Goal: Information Seeking & Learning: Learn about a topic

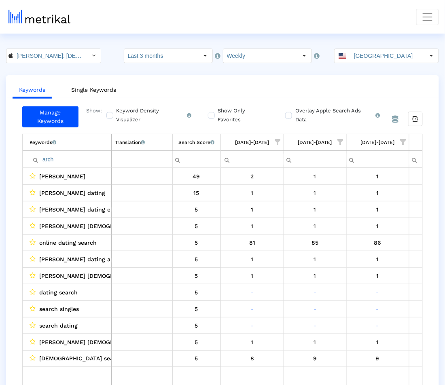
scroll to position [0, 613]
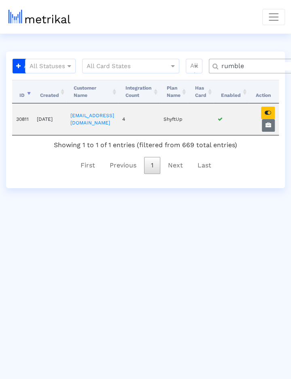
click at [263, 62] on input "rumble" at bounding box center [263, 66] width 94 height 9
click at [271, 123] on icon "button" at bounding box center [269, 125] width 6 height 6
select select "1: 1"
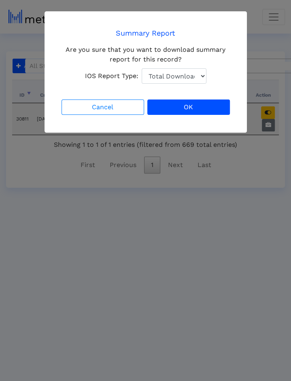
click at [271, 120] on ngb-modal-window "Summary Report Are you sure that you want to download summary report for this r…" at bounding box center [145, 190] width 291 height 381
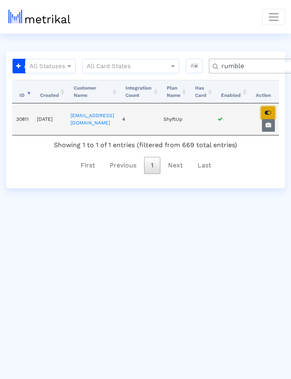
click at [271, 113] on icon "button" at bounding box center [268, 113] width 6 height 6
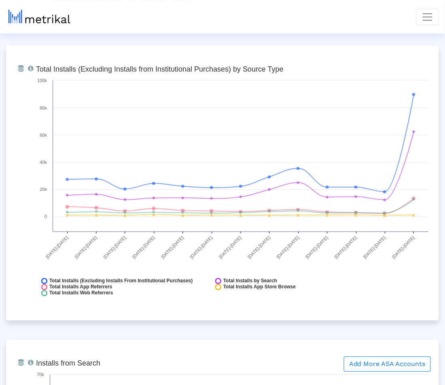
scroll to position [929, 0]
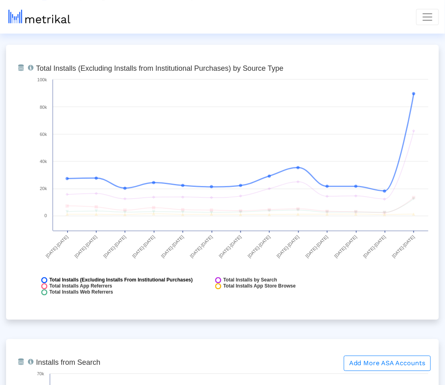
click at [126, 279] on span "Total Installs (Excluding Installs From Institutional Purchases)" at bounding box center [121, 281] width 144 height 6
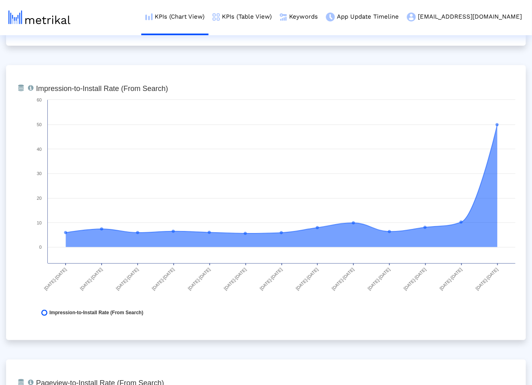
scroll to position [1494, 0]
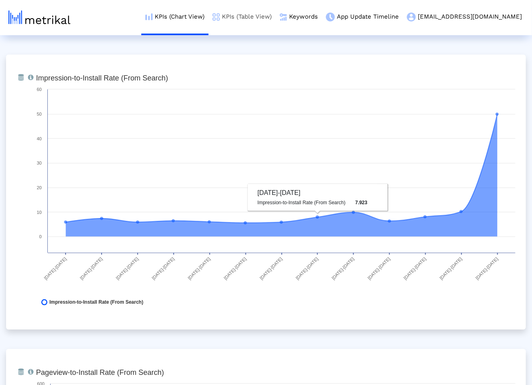
click at [276, 20] on link "KPIs (Table View)" at bounding box center [242, 17] width 67 height 34
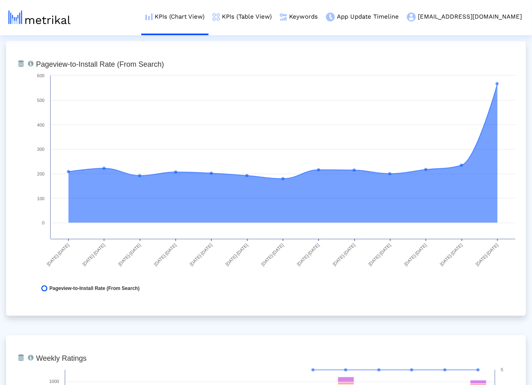
scroll to position [1804, 0]
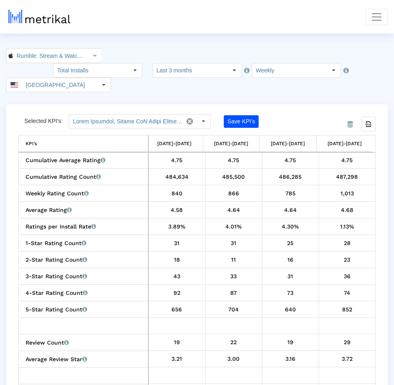
click at [291, 297] on div "From Database Selected KPI’s: Save KPI’s Export all data KPI’s KPI’s 06/15/25-0…" at bounding box center [196, 257] width 381 height 307
click at [72, 52] on input "Rumble: Stream & Watch Videos < 1518427877 >" at bounding box center [49, 56] width 73 height 14
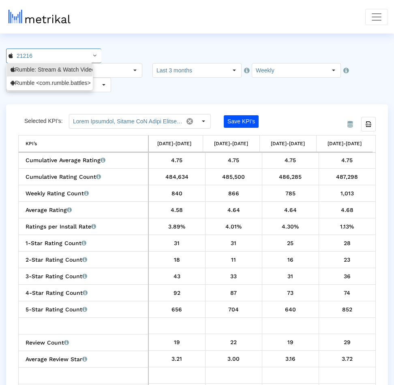
click at [147, 26] on nav "KPIs (Chart View) KPIs (Table View) Keywords App Update Timeline rumble@shyftup…" at bounding box center [197, 17] width 394 height 34
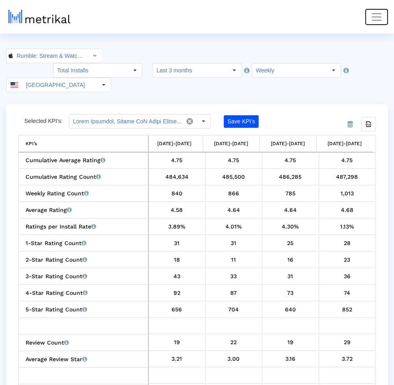
click at [291, 18] on span "Toggle navigation" at bounding box center [376, 17] width 12 height 12
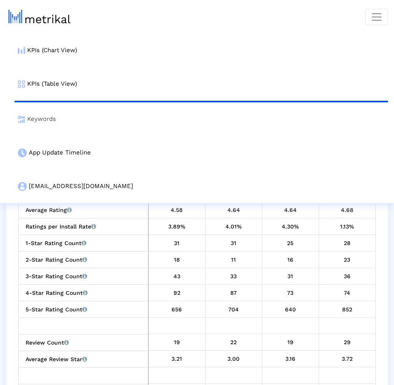
click at [37, 126] on link "Keywords" at bounding box center [201, 119] width 373 height 34
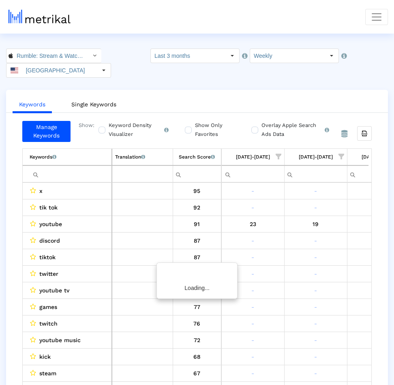
scroll to position [0, 543]
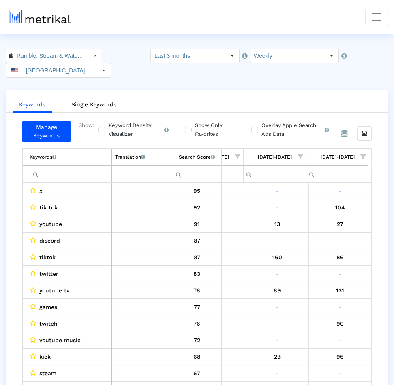
click at [291, 149] on td "[DATE]-[DATE]" at bounding box center [337, 157] width 63 height 17
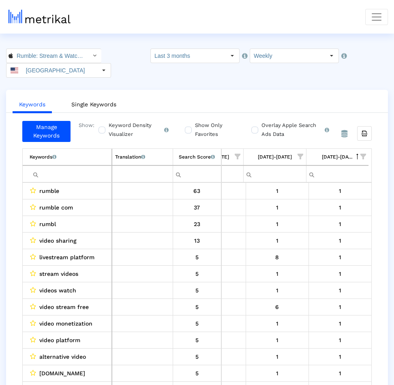
click at [194, 152] on div "Search Score An estimate of relative search volume of each keyword. It is on a …" at bounding box center [197, 157] width 36 height 11
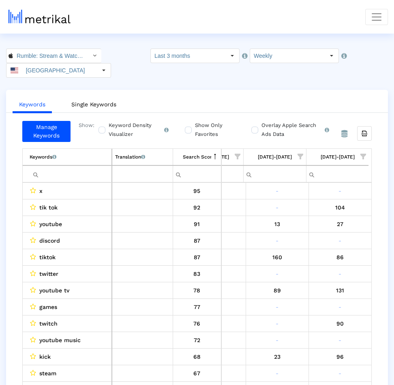
click at [291, 154] on span "Show filter options for column '09/07/25-09/13/25'" at bounding box center [363, 157] width 6 height 6
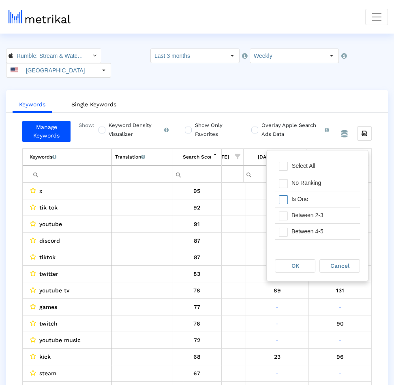
click at [291, 201] on div "Is One" at bounding box center [323, 200] width 72 height 16
click at [291, 215] on div "Between 2-3" at bounding box center [323, 216] width 72 height 16
click at [291, 232] on div "Between 4-5" at bounding box center [323, 232] width 72 height 16
click at [291, 229] on div "Between 6-10" at bounding box center [323, 232] width 72 height 16
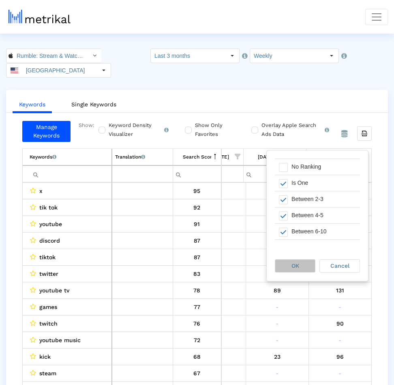
click at [291, 267] on div "OK" at bounding box center [295, 266] width 40 height 13
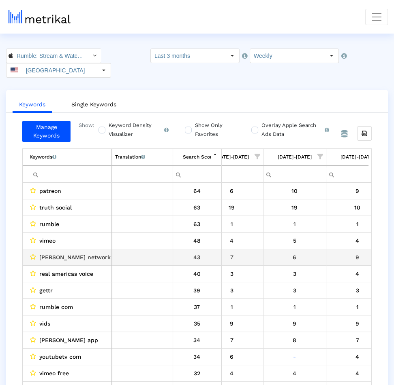
scroll to position [0, 543]
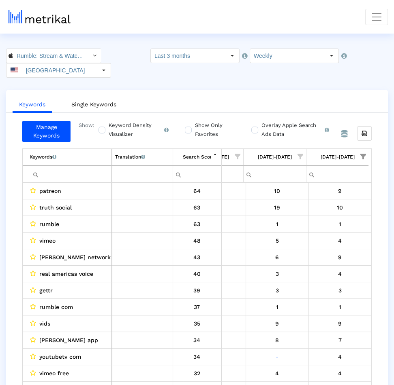
click at [291, 94] on ul "Keywords Single Keywords" at bounding box center [196, 103] width 381 height 19
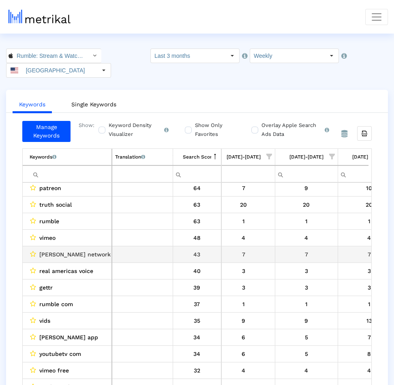
scroll to position [0, 319]
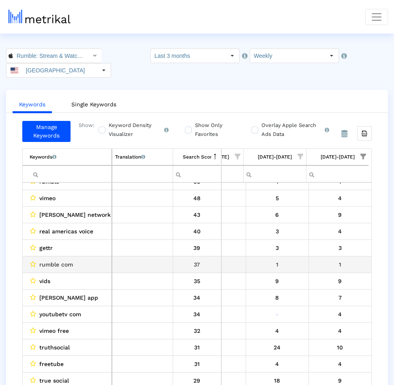
click at [291, 260] on div "1" at bounding box center [339, 265] width 57 height 11
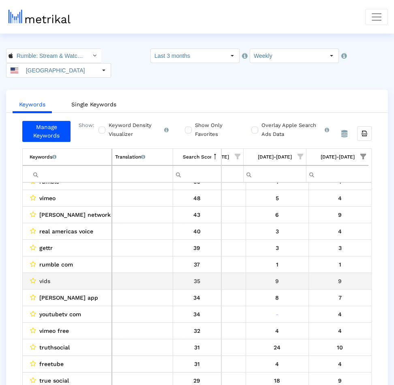
click at [291, 276] on div "9" at bounding box center [339, 281] width 57 height 11
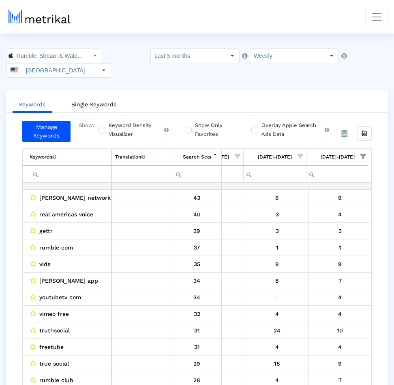
click at [101, 173] on td "vimeo" at bounding box center [67, 181] width 89 height 17
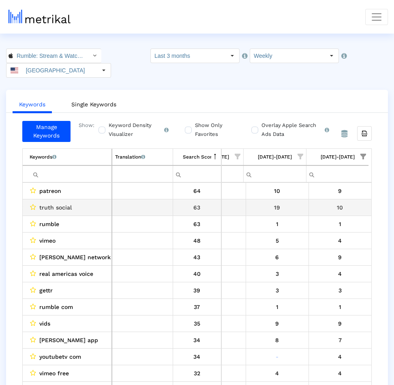
click at [291, 202] on div "10" at bounding box center [339, 207] width 57 height 11
click at [291, 199] on td "10" at bounding box center [339, 207] width 63 height 17
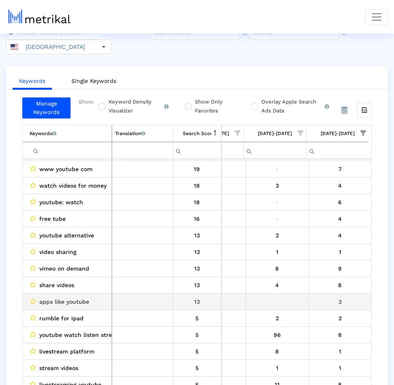
click at [291, 297] on div "3" at bounding box center [339, 302] width 57 height 11
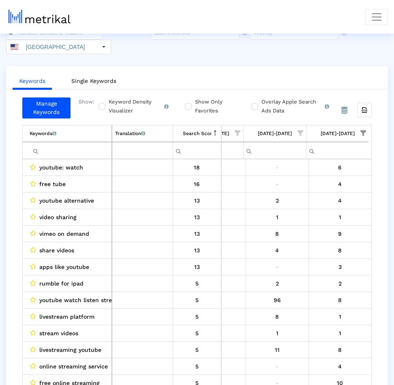
click at [90, 144] on input "Filter cell" at bounding box center [71, 150] width 82 height 13
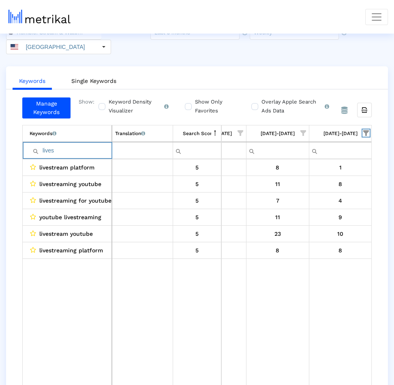
click at [291, 130] on span "Show filter options for column '09/07/25-09/13/25'" at bounding box center [366, 133] width 6 height 6
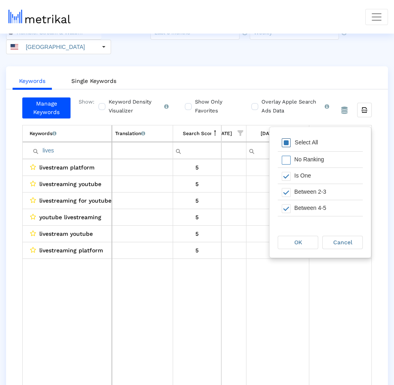
click at [291, 147] on div "Select All" at bounding box center [319, 143] width 85 height 16
click at [291, 245] on span "OK" at bounding box center [298, 242] width 8 height 6
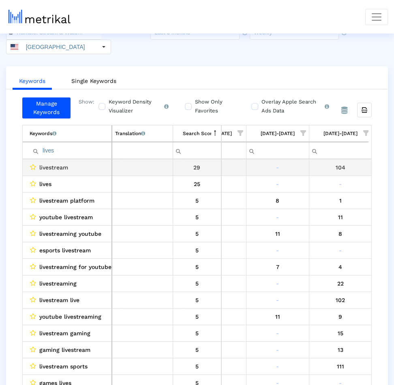
click at [291, 162] on div "104" at bounding box center [340, 167] width 57 height 11
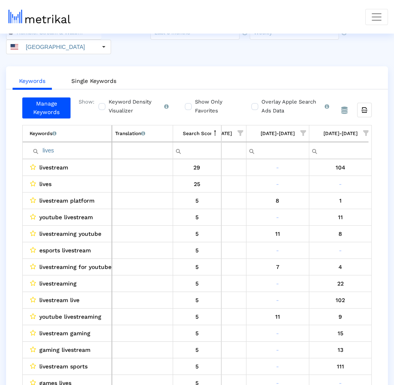
click at [79, 144] on input "lives" at bounding box center [71, 150] width 82 height 13
type input "live s"
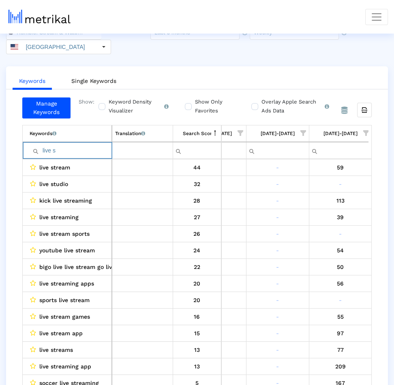
click at [96, 144] on input "live s" at bounding box center [71, 150] width 82 height 13
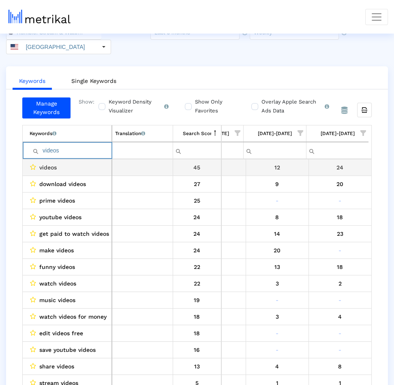
click at [291, 162] on div "24" at bounding box center [339, 167] width 57 height 11
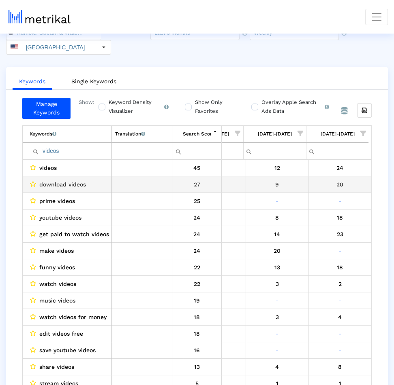
click at [291, 176] on td "20" at bounding box center [339, 184] width 63 height 17
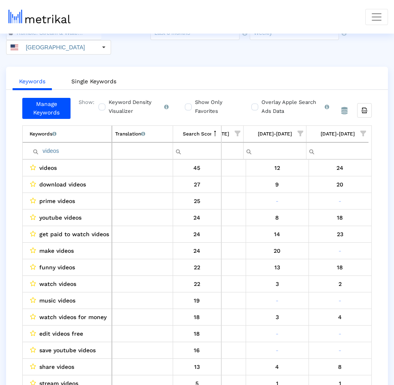
click at [83, 145] on input "videos" at bounding box center [71, 151] width 82 height 13
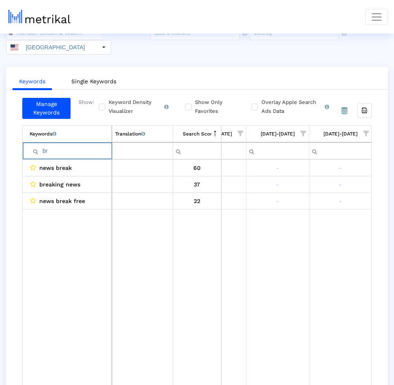
type input "b"
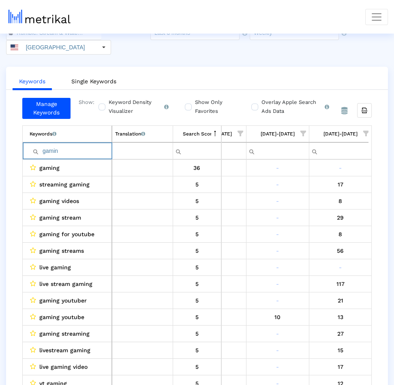
click at [291, 131] on span "Show filter options for column '09/07/25-09/13/25'" at bounding box center [366, 134] width 6 height 6
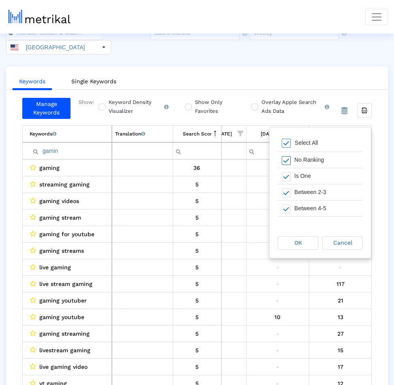
click at [291, 158] on div "No Ranking" at bounding box center [326, 160] width 72 height 16
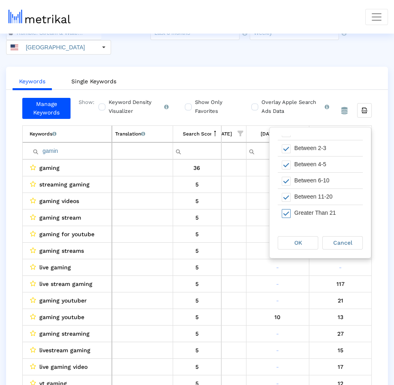
click at [291, 212] on div "Greater Than 21" at bounding box center [326, 213] width 72 height 16
click at [291, 246] on div "OK" at bounding box center [298, 243] width 40 height 13
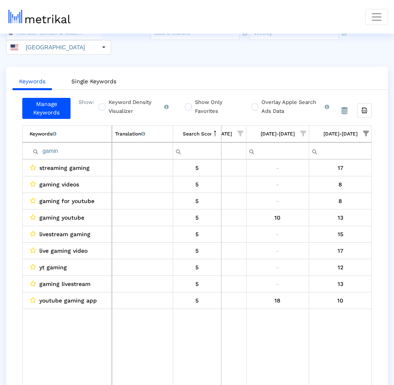
click at [291, 131] on span "Show filter options for column '09/07/25-09/13/25'" at bounding box center [366, 134] width 6 height 6
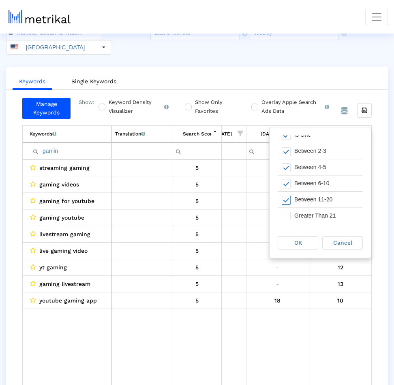
click at [291, 198] on div "Between 11-20" at bounding box center [326, 200] width 72 height 16
click at [291, 248] on div "OK" at bounding box center [298, 243] width 40 height 13
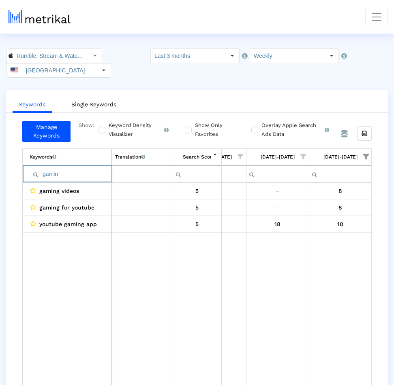
click at [92, 168] on input "gamin" at bounding box center [71, 174] width 82 height 13
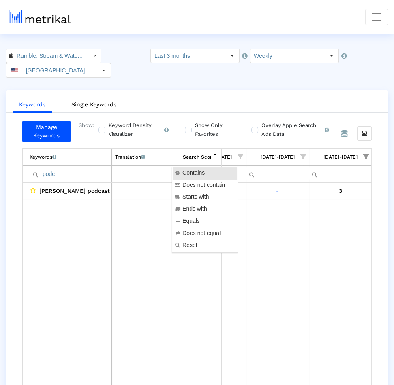
click at [75, 168] on input "podc" at bounding box center [71, 174] width 82 height 13
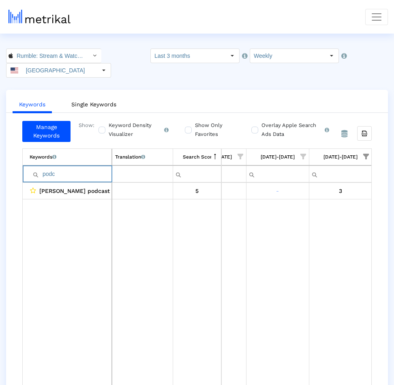
click at [75, 168] on input "podc" at bounding box center [71, 174] width 82 height 13
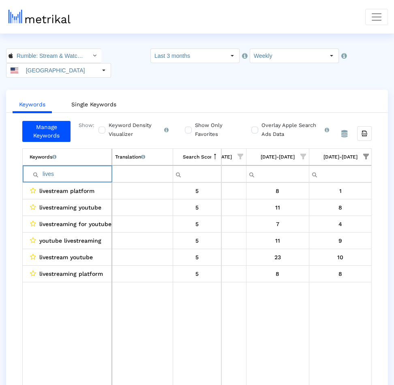
click at [49, 168] on input "lives" at bounding box center [71, 174] width 82 height 13
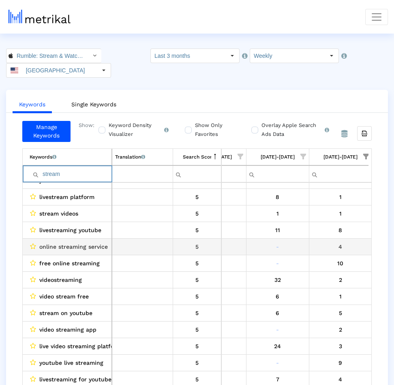
scroll to position [11, 540]
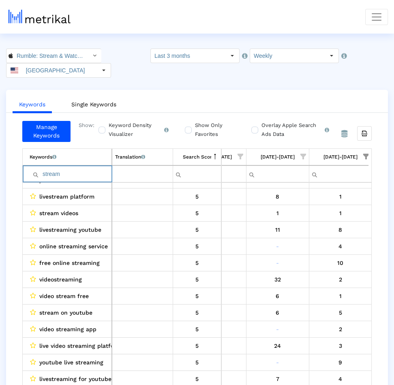
type input "stream"
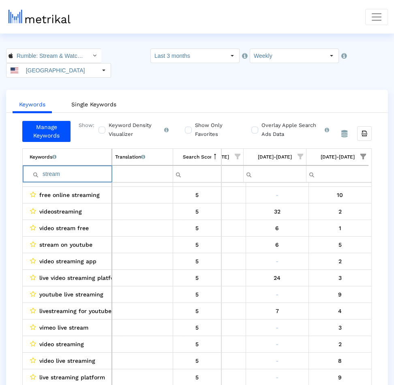
click at [98, 168] on input "stream" at bounding box center [71, 174] width 82 height 13
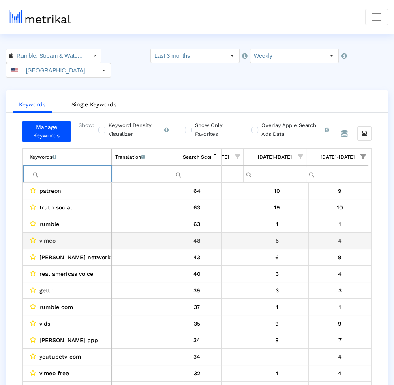
click at [291, 236] on div "4" at bounding box center [339, 241] width 57 height 11
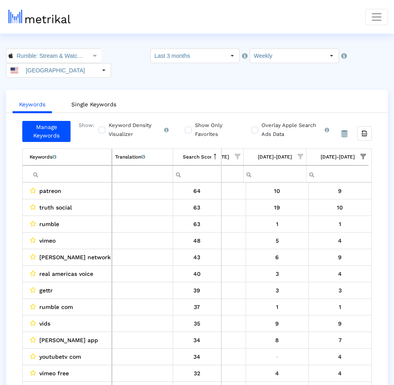
click at [291, 154] on span "Show filter options for column '09/07/25-09/13/25'" at bounding box center [363, 157] width 6 height 6
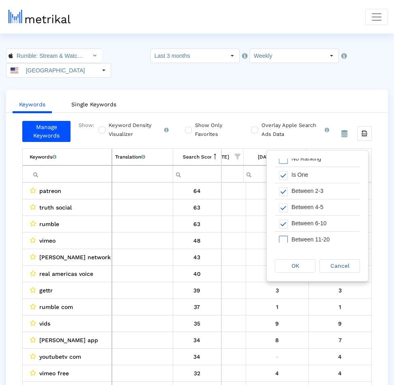
click at [291, 236] on div "Between 11-20" at bounding box center [323, 240] width 72 height 16
click at [291, 264] on span "OK" at bounding box center [295, 266] width 8 height 6
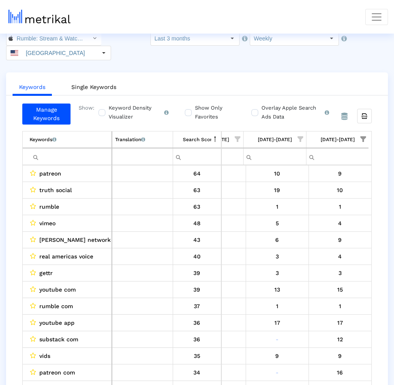
click at [96, 150] on input "Filter cell" at bounding box center [71, 156] width 82 height 13
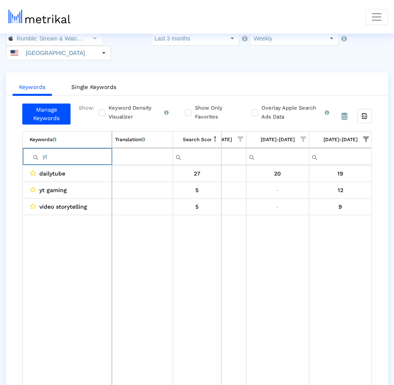
type input "yt"
click at [291, 136] on span "Show filter options for column '09/07/25-09/13/25'" at bounding box center [366, 139] width 6 height 6
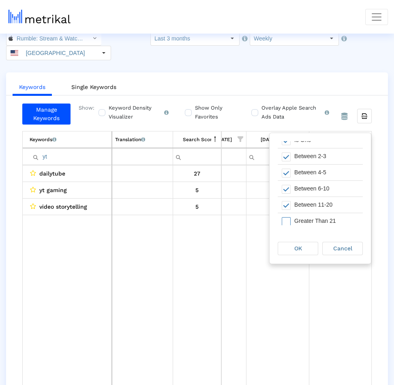
click at [291, 215] on div "Greater Than 21" at bounding box center [326, 221] width 72 height 16
click at [291, 254] on div "OK" at bounding box center [298, 249] width 40 height 13
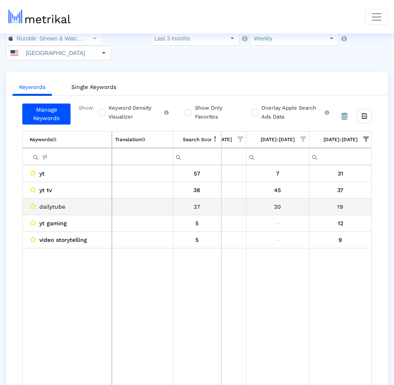
click at [291, 202] on div "20" at bounding box center [277, 207] width 57 height 11
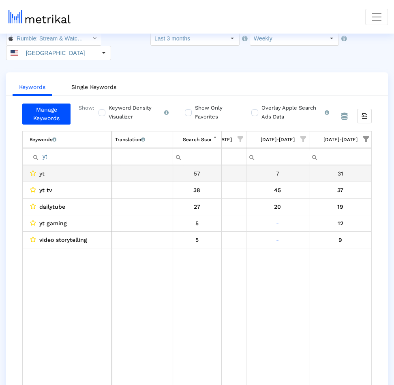
click at [291, 168] on div "31" at bounding box center [340, 173] width 57 height 11
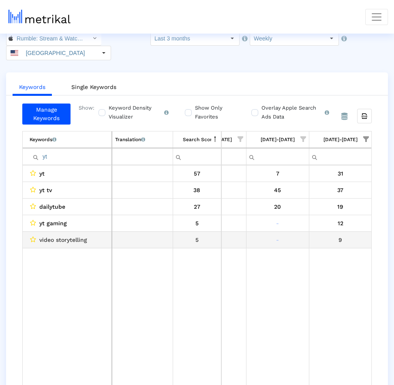
click at [291, 232] on td "9" at bounding box center [340, 240] width 63 height 17
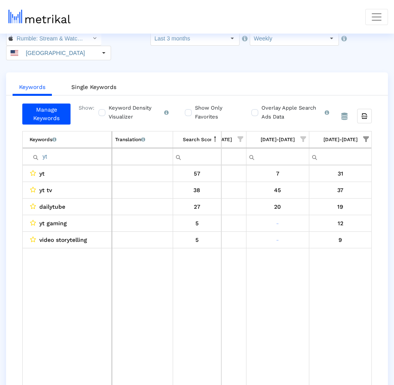
click at [291, 136] on span "Show filter options for column '09/07/25-09/13/25'" at bounding box center [366, 139] width 6 height 6
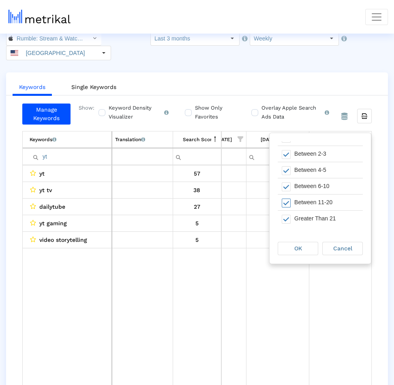
click at [291, 206] on div "Between 11-20" at bounding box center [326, 203] width 72 height 16
click at [291, 220] on div "Greater Than 21" at bounding box center [326, 219] width 72 height 16
click at [291, 251] on span "OK" at bounding box center [298, 248] width 8 height 6
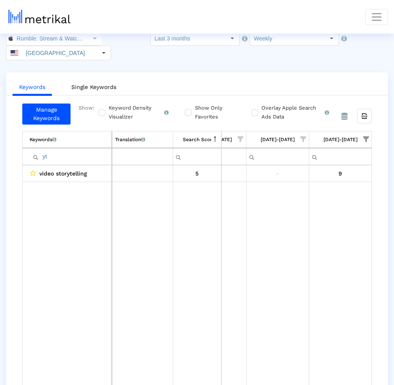
click at [70, 150] on input "yt" at bounding box center [71, 156] width 82 height 13
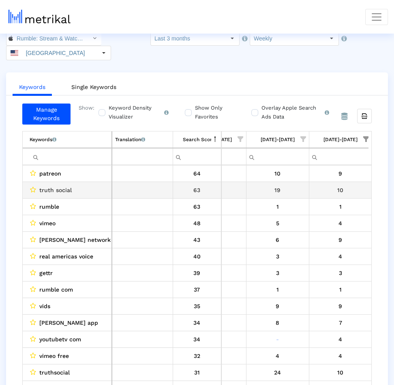
click at [281, 185] on div "19" at bounding box center [277, 190] width 57 height 11
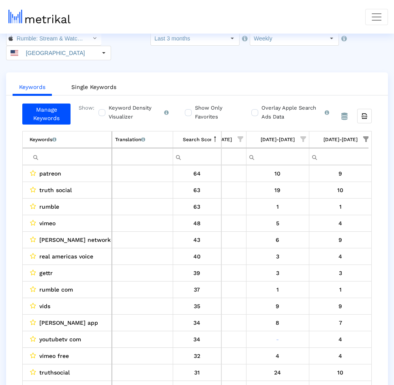
click at [37, 185] on div "truth social" at bounding box center [69, 190] width 79 height 11
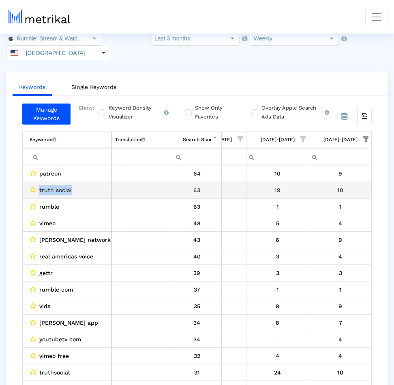
drag, startPoint x: 41, startPoint y: 174, endPoint x: 60, endPoint y: 174, distance: 19.4
click at [61, 185] on div "truth social" at bounding box center [69, 190] width 79 height 11
copy span "truth social"
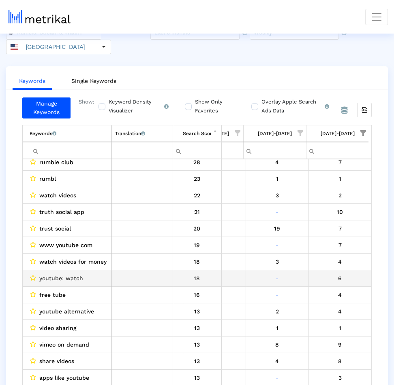
click at [291, 273] on div "-" at bounding box center [277, 278] width 57 height 11
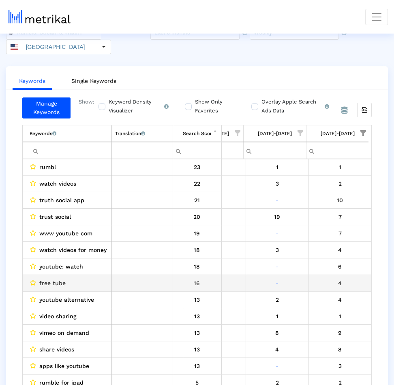
click at [291, 278] on div "-" at bounding box center [277, 283] width 57 height 11
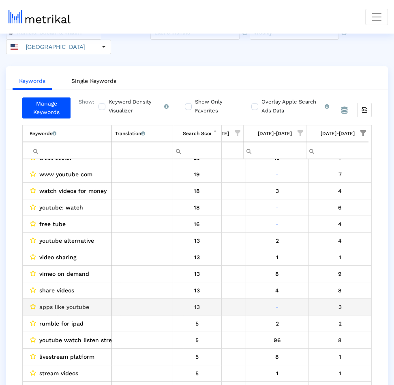
click at [291, 302] on div "-" at bounding box center [277, 307] width 57 height 11
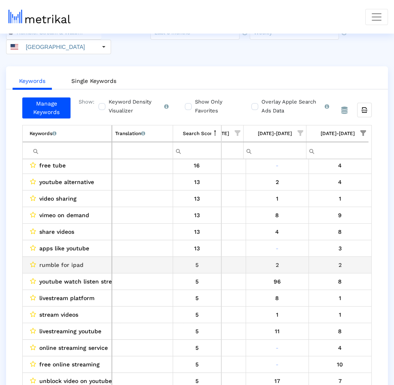
click at [291, 260] on div "2" at bounding box center [339, 265] width 57 height 11
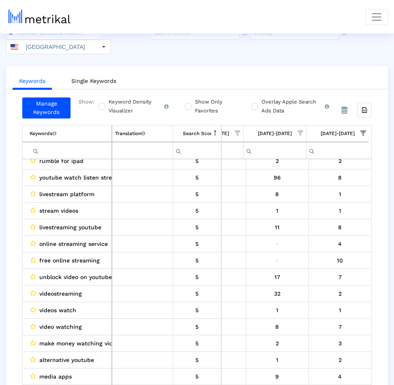
click at [291, 128] on div "[DATE]-[DATE]" at bounding box center [337, 133] width 34 height 11
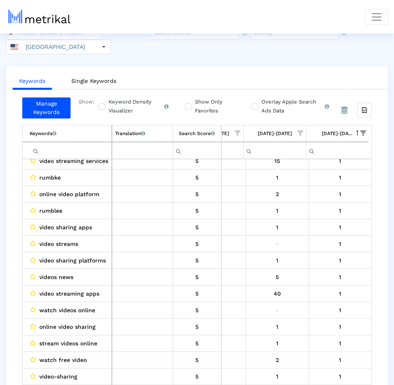
click at [291, 130] on span "Show filter options for column '08/31/25-09/06/25'" at bounding box center [300, 133] width 6 height 6
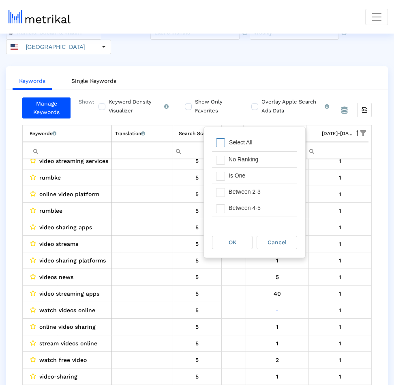
click at [266, 139] on div "Select All" at bounding box center [254, 143] width 85 height 16
click at [251, 177] on div "Is One" at bounding box center [260, 176] width 72 height 16
click at [243, 242] on div "OK" at bounding box center [232, 242] width 40 height 13
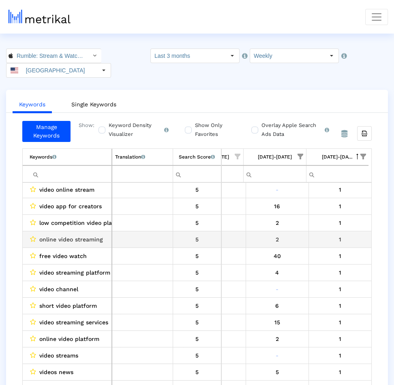
click at [54, 234] on span "online video streaming" at bounding box center [71, 239] width 64 height 11
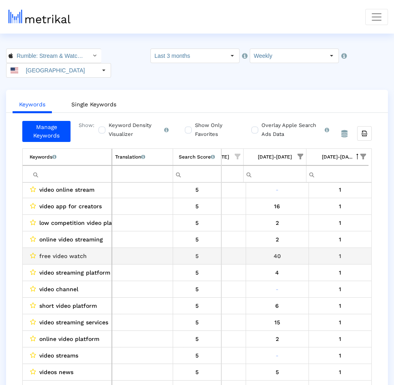
click at [79, 251] on span "free video watch" at bounding box center [62, 256] width 47 height 11
drag, startPoint x: 79, startPoint y: 238, endPoint x: 43, endPoint y: 238, distance: 36.0
click at [43, 251] on span "free video watch" at bounding box center [62, 256] width 47 height 11
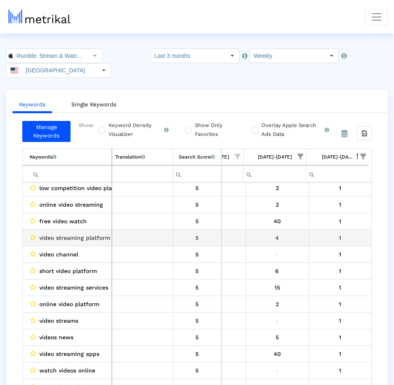
click at [50, 233] on span "video streaming platform" at bounding box center [74, 238] width 71 height 11
drag, startPoint x: 50, startPoint y: 221, endPoint x: 92, endPoint y: 221, distance: 41.7
click at [92, 233] on span "video streaming platform" at bounding box center [74, 238] width 71 height 11
copy span "video streaming platform"
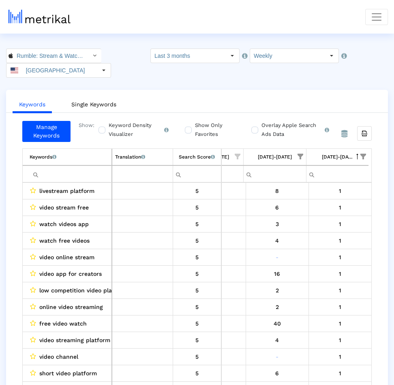
click at [48, 186] on span "livestream platform" at bounding box center [66, 191] width 55 height 11
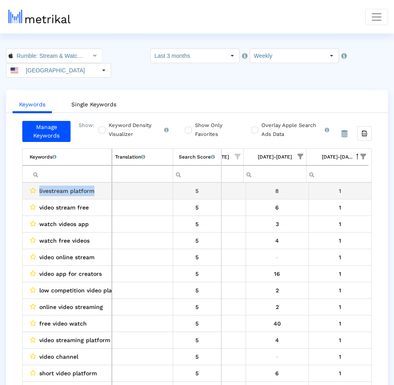
drag, startPoint x: 48, startPoint y: 175, endPoint x: 86, endPoint y: 174, distance: 38.5
click at [86, 186] on span "livestream platform" at bounding box center [66, 191] width 55 height 11
copy span "livestream platform"
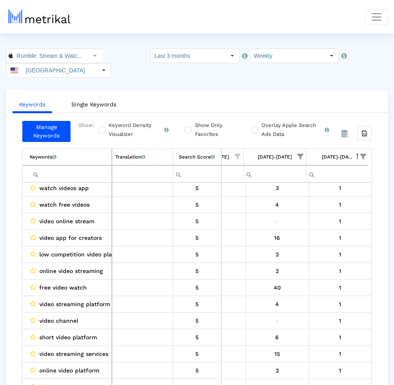
click at [86, 299] on span "video streaming platform" at bounding box center [74, 304] width 71 height 11
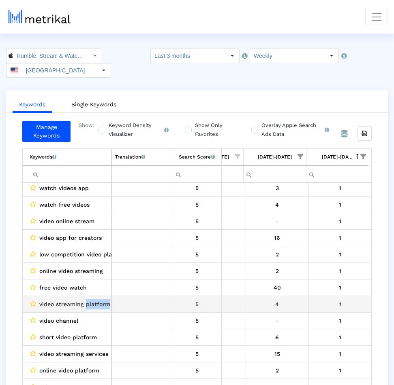
click at [86, 299] on span "video streaming platform" at bounding box center [74, 304] width 71 height 11
copy span "video streaming platform"
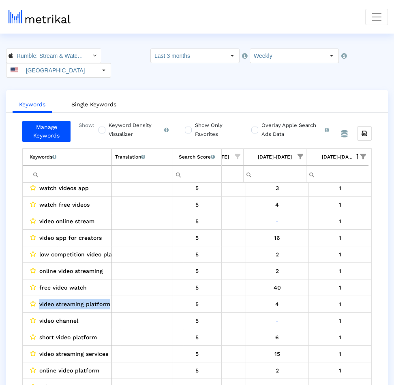
copy span "video streaming platform"
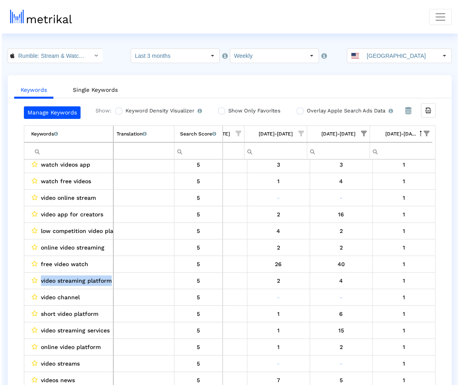
scroll to position [0, 480]
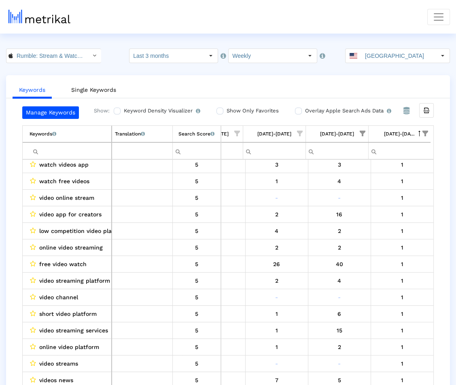
click at [55, 66] on crea-index "Rumble: Stream & Watch Videos < 1518427877 > Select how far back from today you…" at bounding box center [228, 225] width 456 height 353
click at [57, 59] on input "Rumble: Stream & Watch Videos < 1518427877 >" at bounding box center [49, 56] width 73 height 14
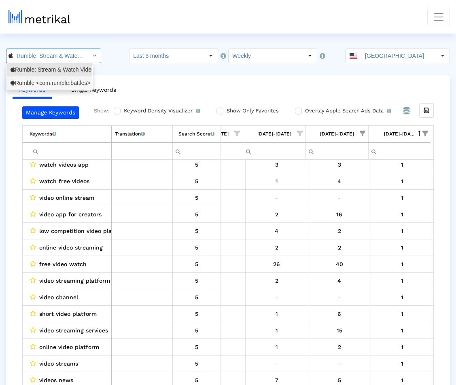
click at [54, 82] on div "Rumble <com.rumble.battles>" at bounding box center [50, 83] width 78 height 8
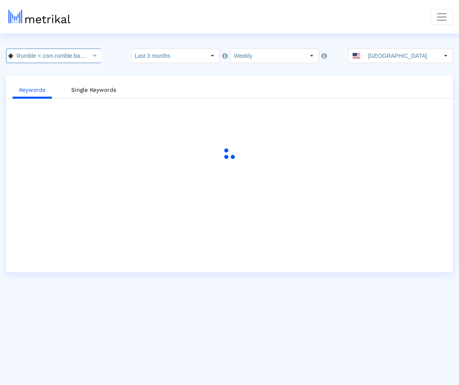
scroll to position [0, 19]
click at [291, 15] on span "Toggle navigation" at bounding box center [442, 17] width 12 height 12
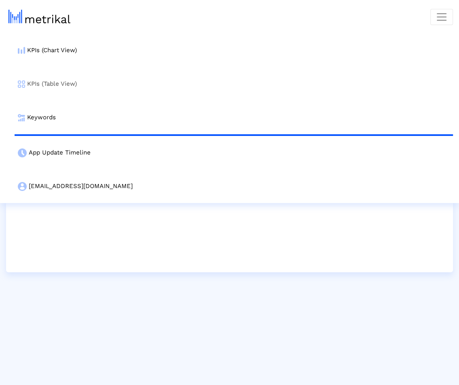
click at [209, 85] on link "KPIs (Table View)" at bounding box center [234, 84] width 439 height 34
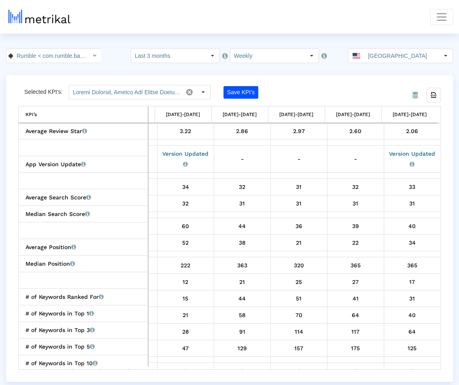
scroll to position [449, 0]
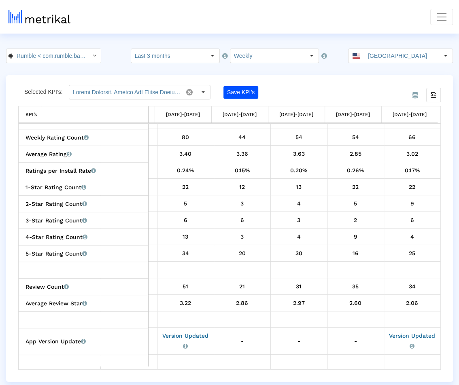
click at [291, 334] on div "From Database Selected KPI’s: Save KPI’s Export all data KPI’s KPI’s 06/15/25-0…" at bounding box center [229, 228] width 447 height 307
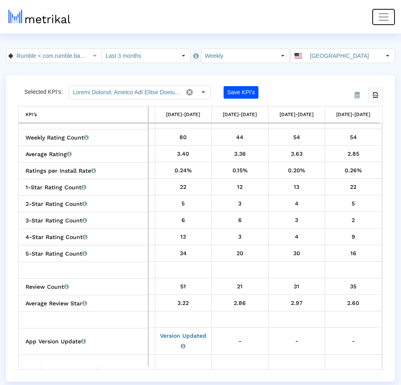
click at [291, 18] on span "Toggle navigation" at bounding box center [383, 17] width 12 height 12
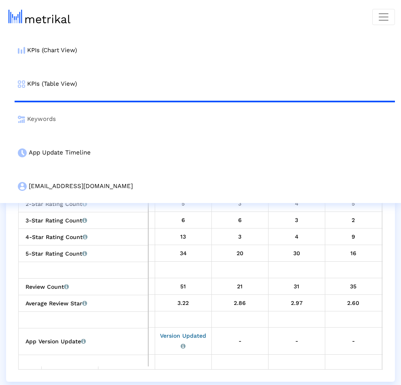
click at [241, 122] on link "Keywords" at bounding box center [205, 119] width 380 height 34
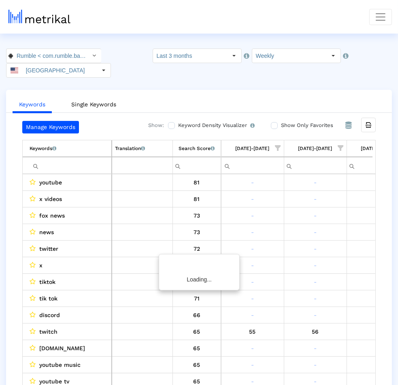
scroll to position [0, 539]
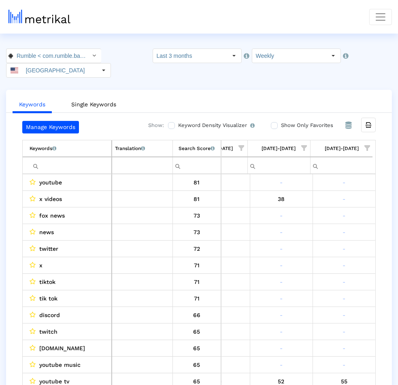
click at [291, 145] on span "Show filter options for column '09/07/25-09/13/25'" at bounding box center [367, 148] width 6 height 6
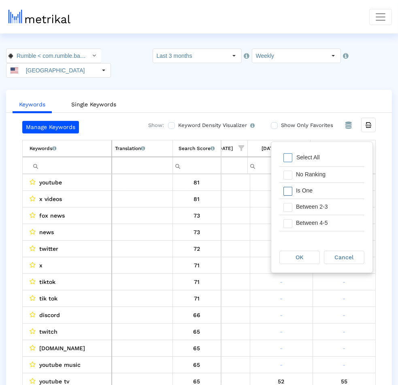
click at [291, 192] on div "Is One" at bounding box center [328, 191] width 72 height 16
click at [291, 203] on div "Between 2-3" at bounding box center [328, 207] width 72 height 16
click at [291, 221] on div "Between 4-5" at bounding box center [328, 223] width 72 height 16
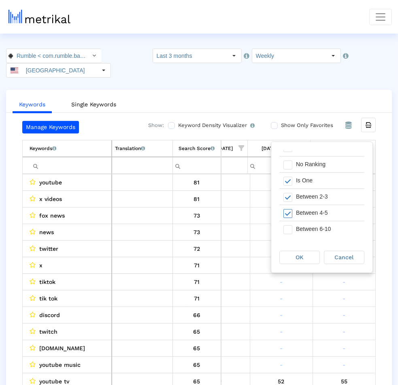
scroll to position [13, 0]
click at [291, 261] on div "OK" at bounding box center [300, 257] width 40 height 13
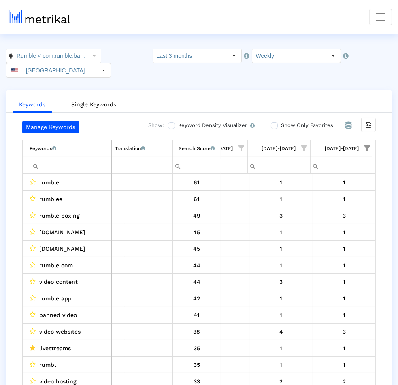
click at [291, 145] on span "Show filter options for column '08/31/25-09/06/25'" at bounding box center [305, 148] width 6 height 6
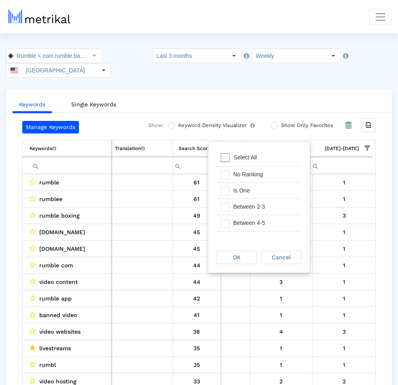
click at [251, 158] on div "Select All" at bounding box center [246, 157] width 32 height 7
drag, startPoint x: 250, startPoint y: 189, endPoint x: 250, endPoint y: 194, distance: 4.5
click at [250, 189] on div "Is One" at bounding box center [265, 191] width 72 height 16
click at [246, 258] on div "OK" at bounding box center [237, 257] width 40 height 13
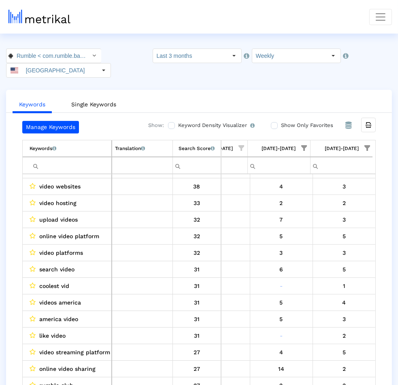
scroll to position [29, 0]
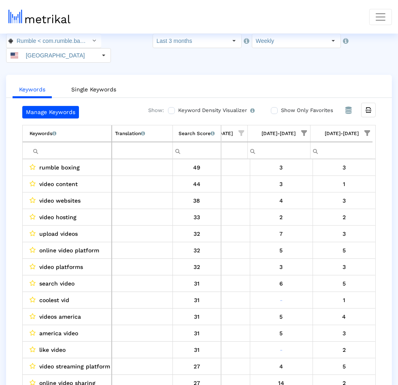
click at [291, 130] on span "Show filter options for column '08/31/25-09/06/25'" at bounding box center [305, 133] width 6 height 6
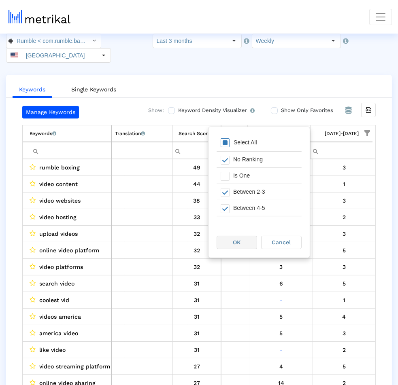
click at [247, 245] on div "OK" at bounding box center [237, 242] width 40 height 13
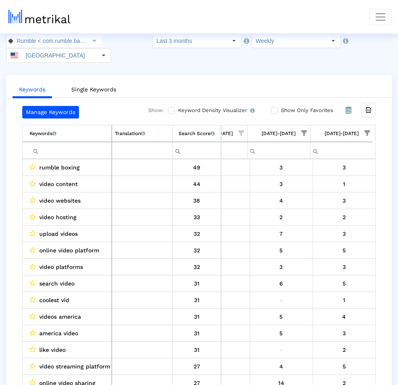
click at [291, 126] on td "[DATE]-[DATE]" at bounding box center [341, 134] width 63 height 17
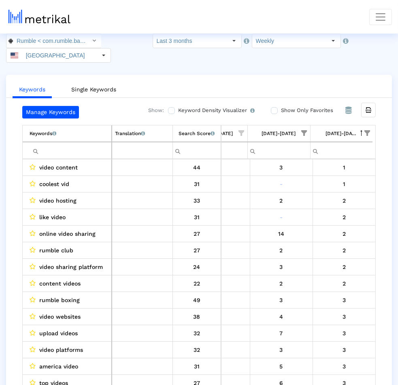
click at [291, 130] on span "Show filter options for column '09/07/25-09/13/25'" at bounding box center [367, 133] width 6 height 6
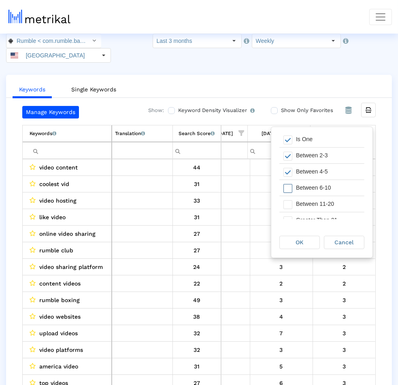
click at [291, 188] on div "Between 6-10" at bounding box center [328, 188] width 72 height 16
click at [291, 245] on div "OK" at bounding box center [300, 242] width 40 height 13
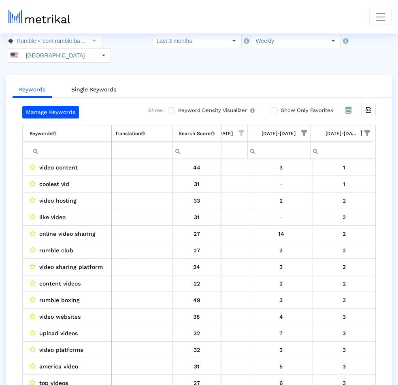
click at [182, 126] on td "Search Score An estimate of relative search volume of each keyword. It is on a …" at bounding box center [196, 134] width 49 height 17
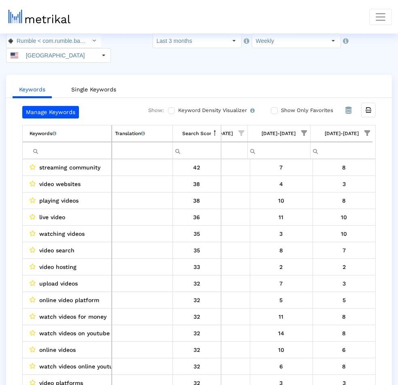
click at [291, 130] on span "Show filter options for column '08/31/25-09/06/25'" at bounding box center [305, 133] width 6 height 6
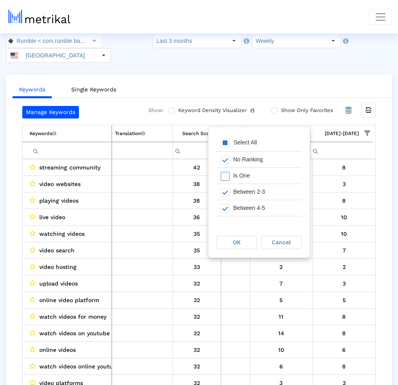
click at [266, 177] on div "Is One" at bounding box center [265, 176] width 72 height 16
click at [254, 145] on div "Select All" at bounding box center [246, 142] width 32 height 7
click at [249, 176] on div "Is One" at bounding box center [265, 176] width 72 height 16
click at [249, 190] on div "Between 2-3" at bounding box center [265, 192] width 72 height 16
click at [249, 205] on div "Between 4-5" at bounding box center [265, 208] width 72 height 16
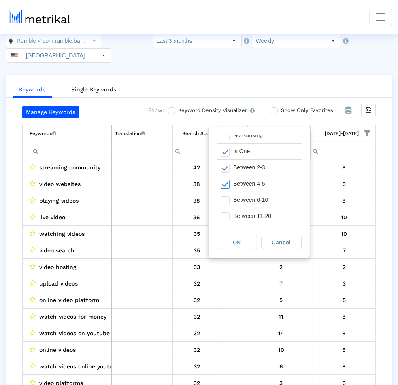
click at [248, 206] on div "Between 6-10" at bounding box center [265, 200] width 72 height 16
click at [242, 241] on div "OK" at bounding box center [237, 242] width 40 height 13
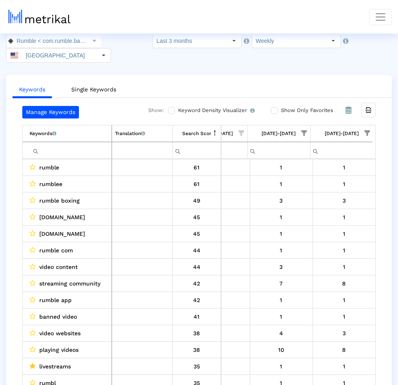
click at [291, 130] on span "Show filter options for column '09/07/25-09/13/25'" at bounding box center [367, 133] width 6 height 6
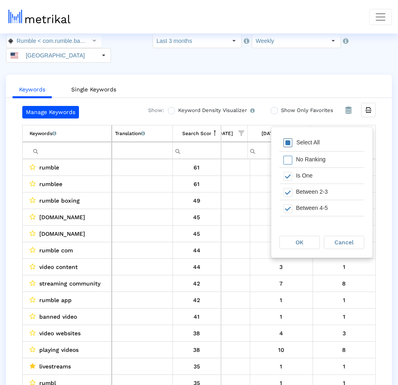
click at [291, 142] on div "Select All" at bounding box center [321, 143] width 85 height 16
click at [291, 252] on div "OK Cancel" at bounding box center [321, 243] width 101 height 31
click at [291, 251] on div "OK Cancel" at bounding box center [321, 243] width 101 height 31
click at [291, 247] on div "OK" at bounding box center [300, 242] width 40 height 13
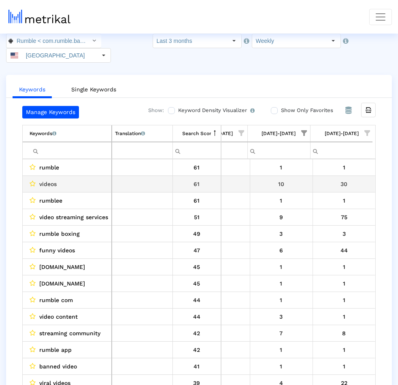
click at [291, 179] on div "30" at bounding box center [344, 184] width 57 height 11
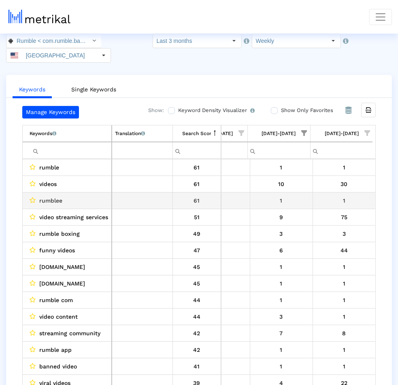
click at [291, 196] on div "1" at bounding box center [344, 201] width 57 height 11
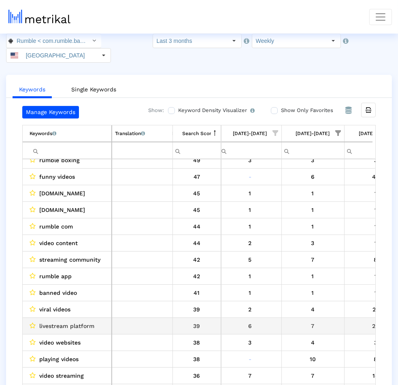
scroll to position [0, 466]
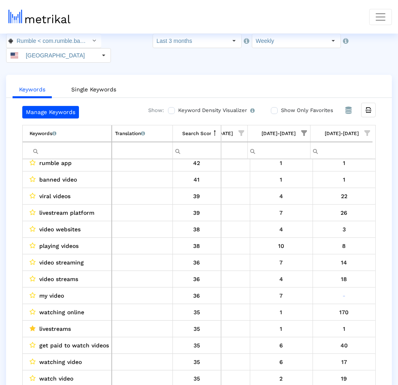
click at [70, 144] on input "Filter cell" at bounding box center [71, 150] width 82 height 13
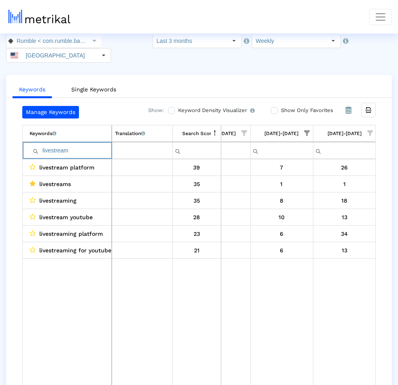
type input "livestream"
click at [291, 130] on span "Show filter options for column '08/31/25-09/06/25'" at bounding box center [307, 133] width 6 height 6
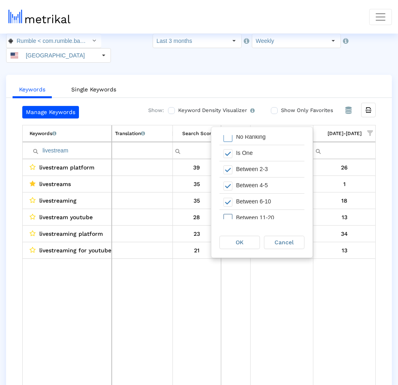
click at [253, 213] on div "Between 11-20" at bounding box center [268, 218] width 72 height 16
click at [253, 240] on div "OK" at bounding box center [240, 242] width 40 height 13
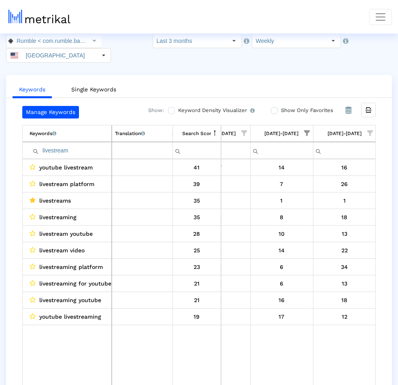
click at [291, 130] on span "Show filter options for column '08/31/25-09/06/25'" at bounding box center [307, 133] width 6 height 6
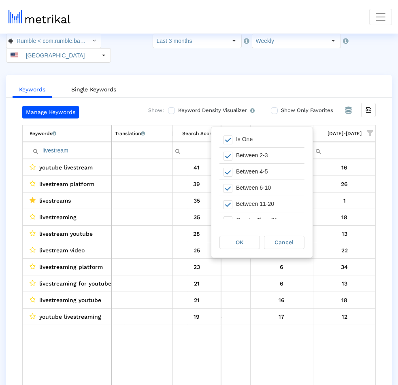
click at [268, 220] on div "Pull down to refresh... Release to refresh... Refreshing... Select All No Ranki…" at bounding box center [261, 177] width 101 height 100
click at [268, 218] on div "Greater Than 21" at bounding box center [268, 221] width 72 height 16
click at [250, 239] on div "OK" at bounding box center [240, 242] width 40 height 13
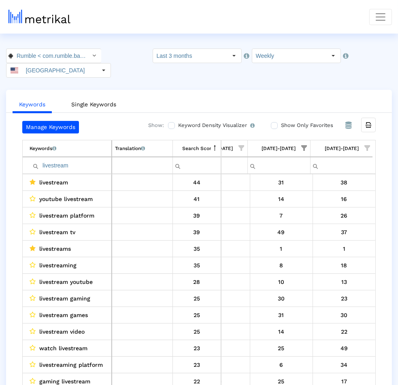
click at [291, 145] on span "Show filter options for column '08/31/25-09/06/25'" at bounding box center [305, 148] width 6 height 6
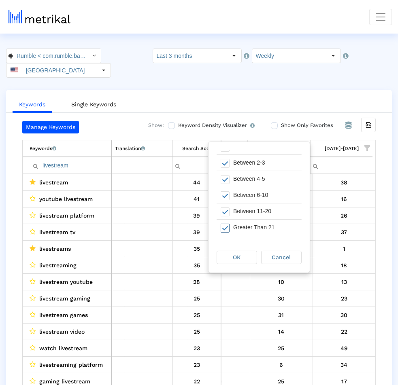
click at [237, 226] on div "Greater Than 21" at bounding box center [265, 228] width 72 height 16
click at [239, 212] on div "Between 11-20" at bounding box center [265, 212] width 72 height 16
click at [239, 249] on div "OK Cancel" at bounding box center [259, 258] width 101 height 31
click at [239, 253] on div "OK" at bounding box center [237, 257] width 40 height 13
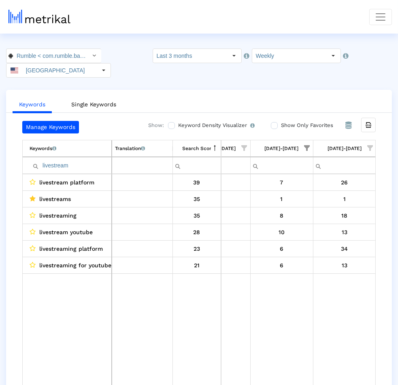
click at [85, 159] on input "livestream" at bounding box center [71, 165] width 82 height 13
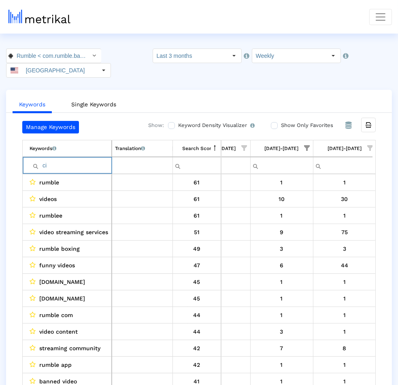
type input "c"
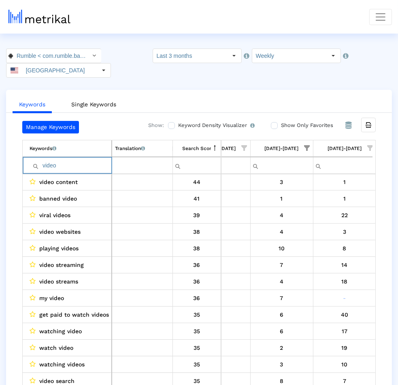
type input "video"
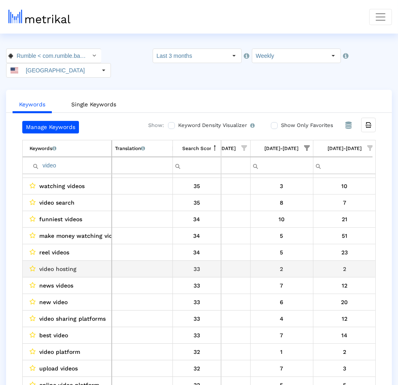
click at [291, 264] on div "2" at bounding box center [281, 269] width 57 height 11
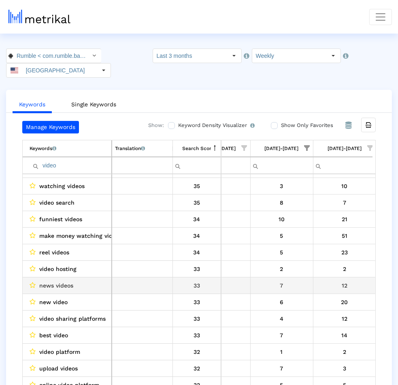
click at [291, 281] on div "7" at bounding box center [281, 286] width 57 height 11
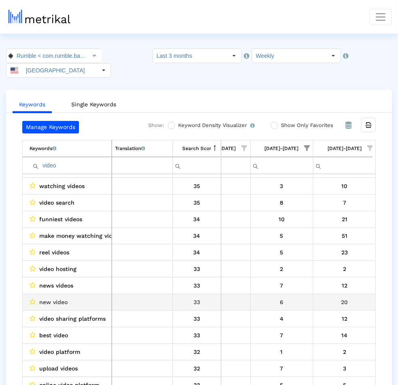
click at [291, 297] on div "6" at bounding box center [281, 302] width 57 height 11
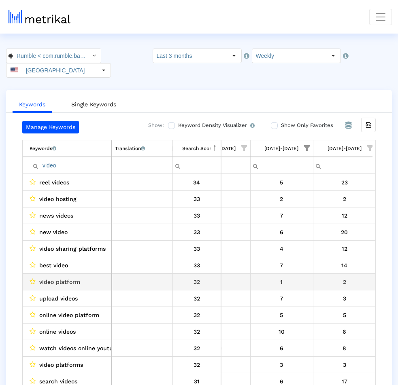
click at [291, 277] on div "1" at bounding box center [281, 282] width 57 height 11
click at [291, 277] on div "2" at bounding box center [344, 282] width 57 height 11
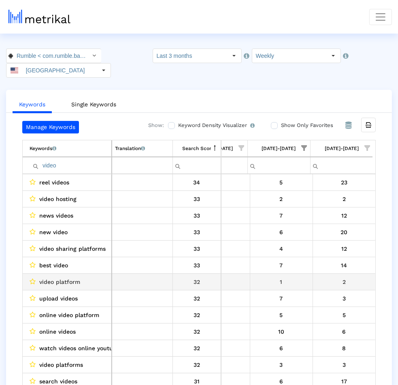
click at [291, 277] on div "2" at bounding box center [344, 282] width 57 height 11
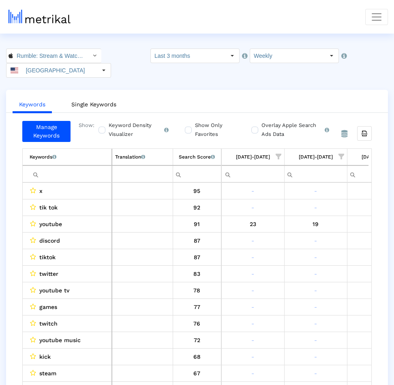
scroll to position [0, 543]
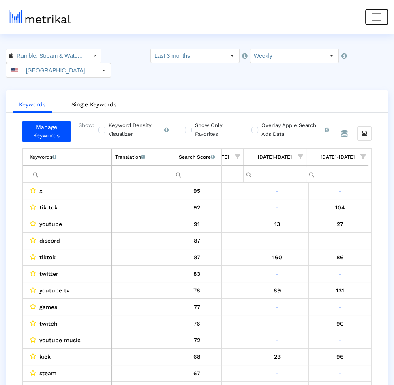
click at [373, 13] on span "Toggle navigation" at bounding box center [376, 17] width 12 height 12
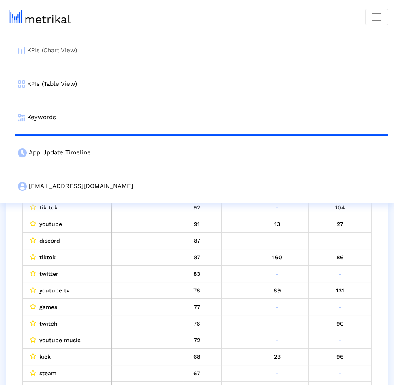
click at [192, 42] on link "KPIs (Chart View)" at bounding box center [201, 51] width 373 height 34
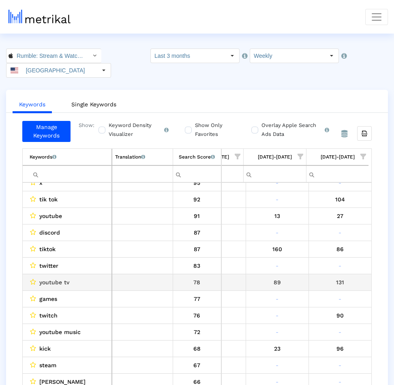
scroll to position [15, 0]
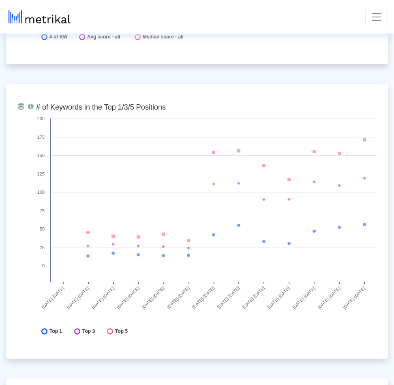
scroll to position [2970, 0]
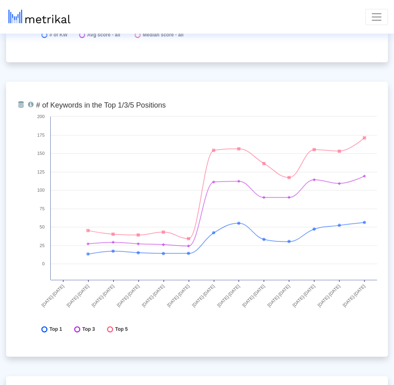
click at [353, 321] on rect at bounding box center [206, 219] width 349 height 243
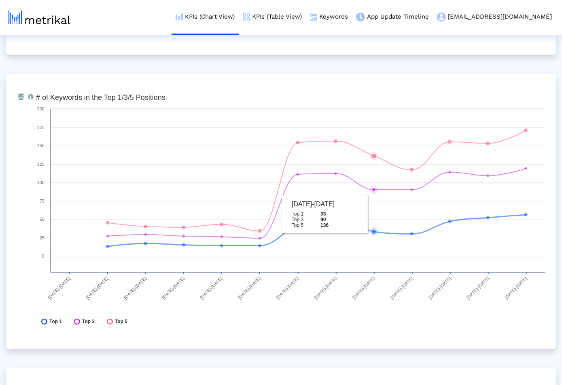
scroll to position [2950, 0]
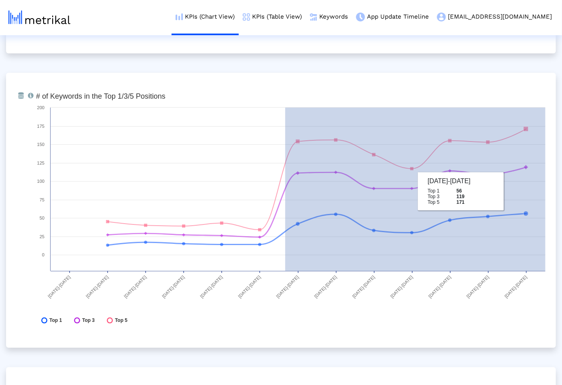
drag, startPoint x: 285, startPoint y: 186, endPoint x: 560, endPoint y: 193, distance: 274.6
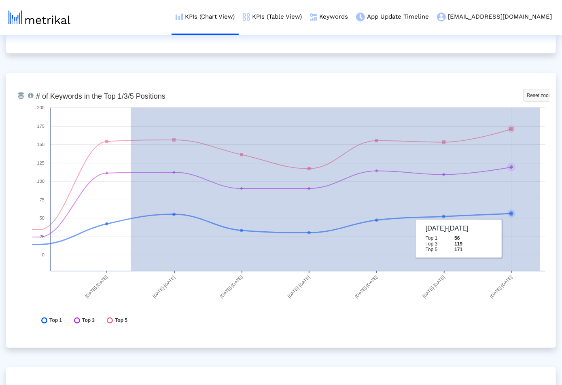
drag, startPoint x: 131, startPoint y: 223, endPoint x: 542, endPoint y: 246, distance: 411.6
click at [396, 246] on rect at bounding box center [291, 210] width 518 height 243
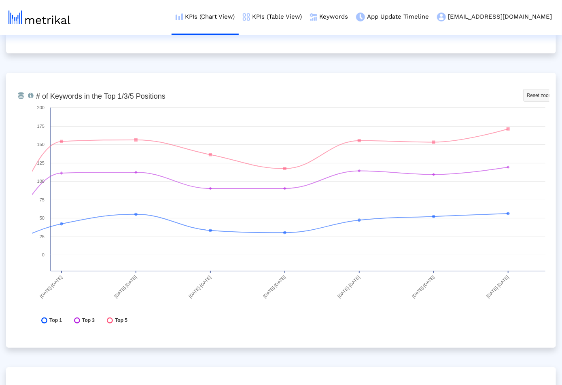
click at [396, 338] on div "From Database Total number of keywords that the app ranks for overall, in the T…" at bounding box center [281, 210] width 550 height 275
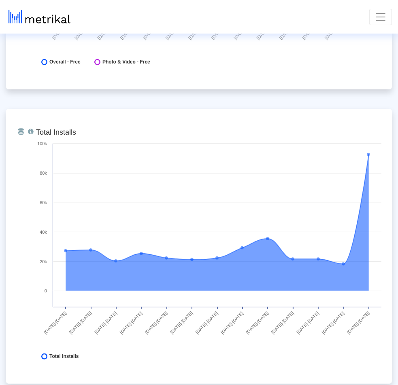
scroll to position [0, 0]
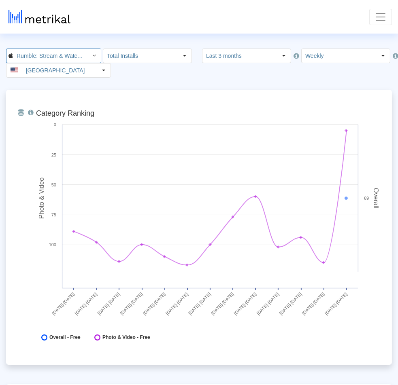
click at [58, 54] on input "Rumble: Stream & Watch Videos < 1518427877 >" at bounding box center [49, 56] width 73 height 14
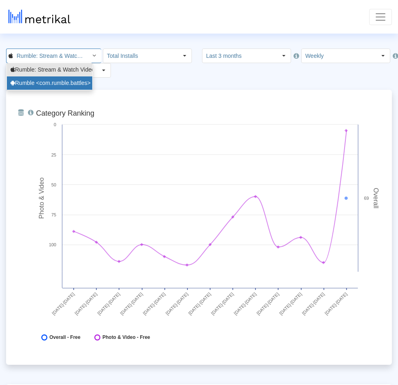
click at [43, 81] on div "Rumble <com.rumble.battles>" at bounding box center [50, 83] width 78 height 8
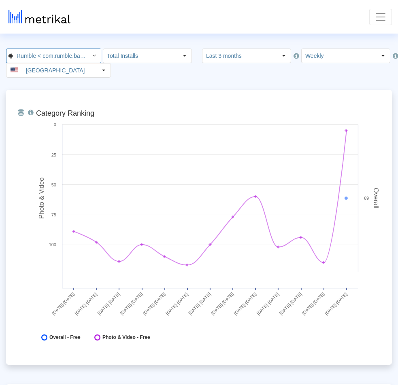
scroll to position [0, 19]
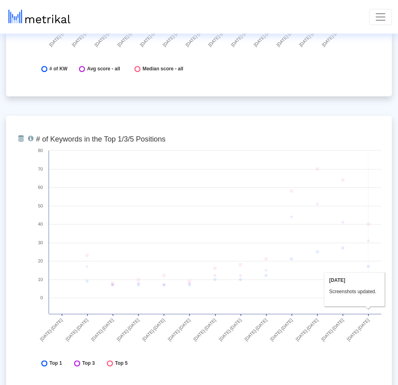
scroll to position [2331, 0]
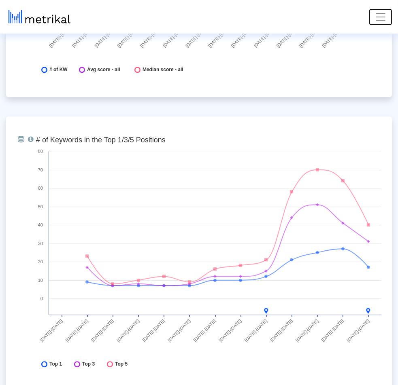
click at [375, 18] on span "Toggle navigation" at bounding box center [381, 17] width 12 height 12
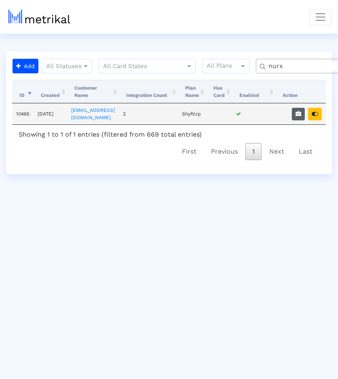
type input "nurx"
click at [301, 112] on icon "button" at bounding box center [299, 114] width 6 height 6
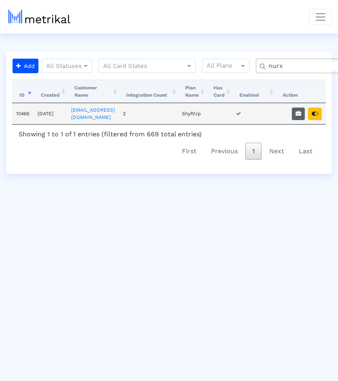
select select "1: 1"
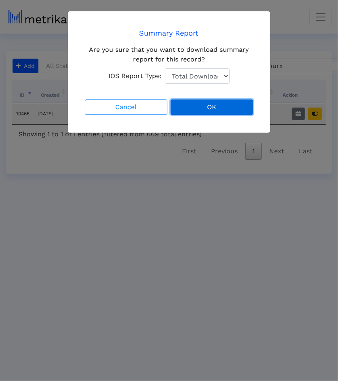
click at [202, 113] on button "OK" at bounding box center [212, 107] width 83 height 15
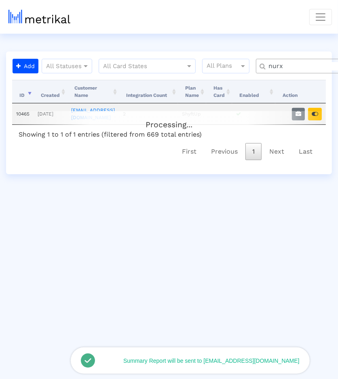
click at [313, 113] on div "Processing..." at bounding box center [169, 119] width 314 height 16
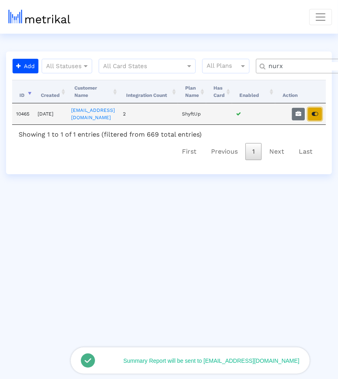
click at [316, 112] on icon "button" at bounding box center [315, 114] width 6 height 6
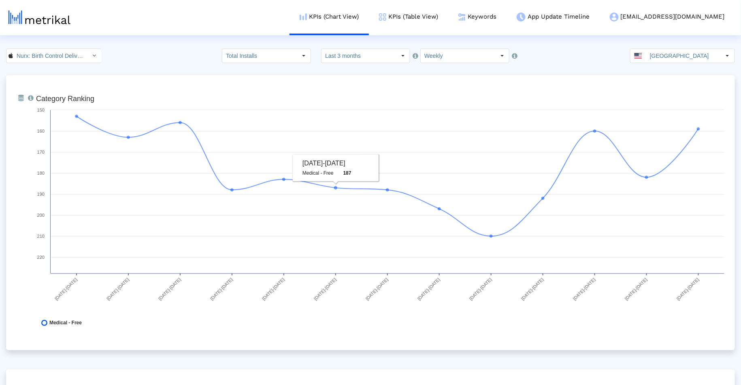
click at [338, 52] on input "Last 3 months" at bounding box center [358, 56] width 75 height 14
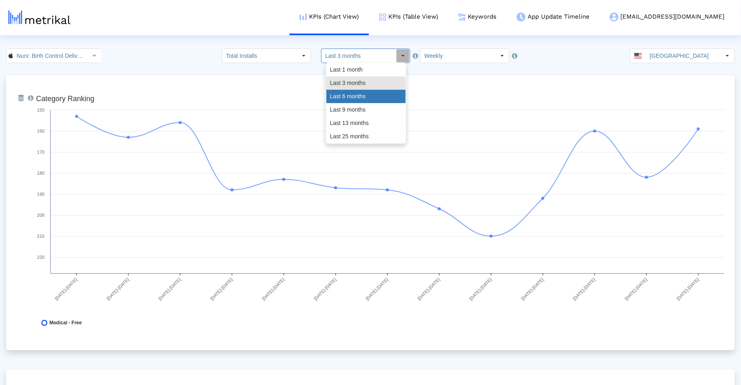
click at [338, 99] on div "Last 6 months" at bounding box center [365, 96] width 79 height 13
type input "Last 6 months"
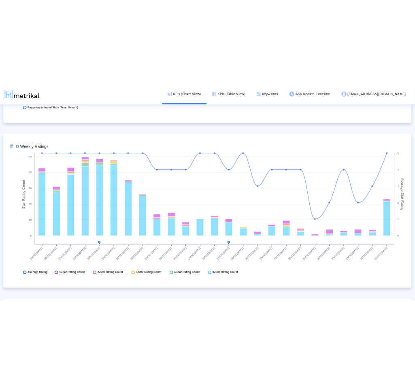
scroll to position [1967, 0]
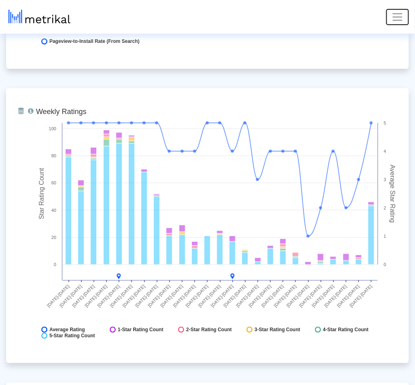
click at [338, 13] on button "Toggle navigation" at bounding box center [397, 17] width 23 height 16
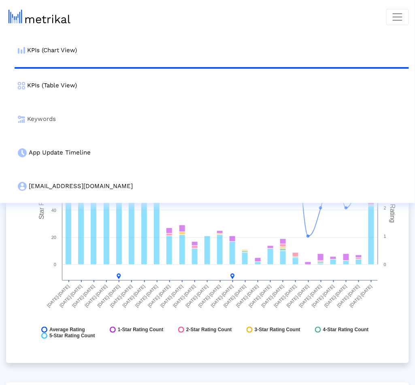
click at [66, 123] on link "Keywords" at bounding box center [212, 119] width 394 height 34
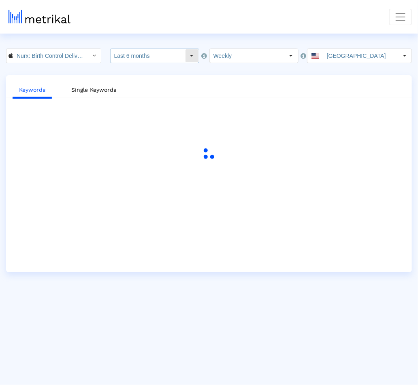
click at [177, 53] on input "Last 6 months" at bounding box center [148, 56] width 75 height 14
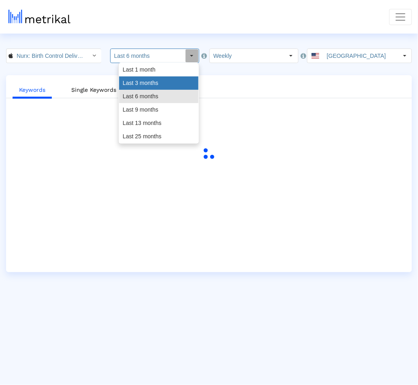
click at [164, 82] on div "Last 3 months" at bounding box center [158, 83] width 79 height 13
type input "Last 3 months"
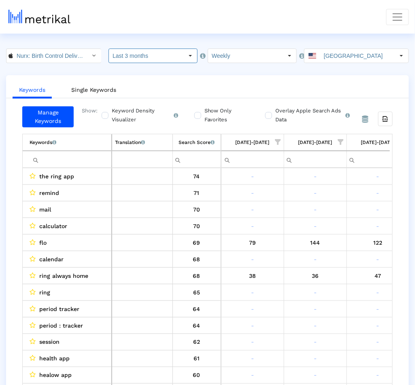
scroll to position [0, 1399]
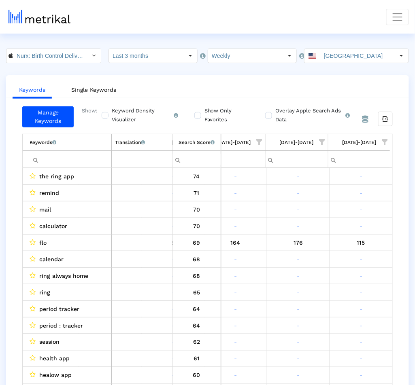
click at [338, 141] on span "Show filter options for column '09/07/25-09/13/25'" at bounding box center [385, 142] width 6 height 6
click at [338, 196] on div "Is One" at bounding box center [345, 200] width 72 height 16
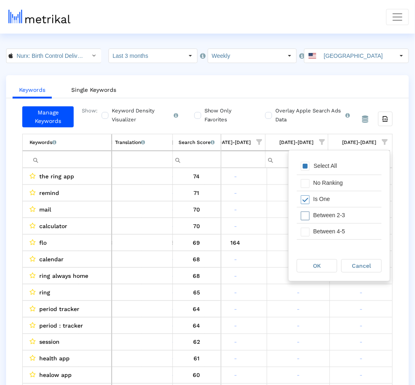
click at [338, 212] on div "Between 2-3" at bounding box center [345, 216] width 72 height 16
click at [338, 229] on div "Between 4-5" at bounding box center [345, 232] width 72 height 16
click at [338, 229] on div "Between 6-10" at bounding box center [345, 230] width 72 height 16
click at [327, 265] on div "OK" at bounding box center [317, 266] width 40 height 13
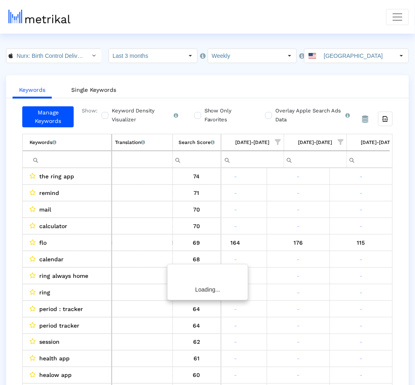
scroll to position [0, 646]
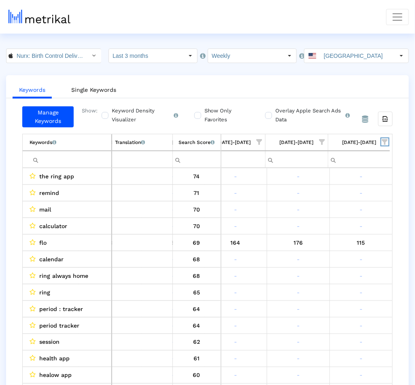
click at [338, 140] on span "Show filter options for column '09/07/25-09/13/25'" at bounding box center [385, 142] width 6 height 6
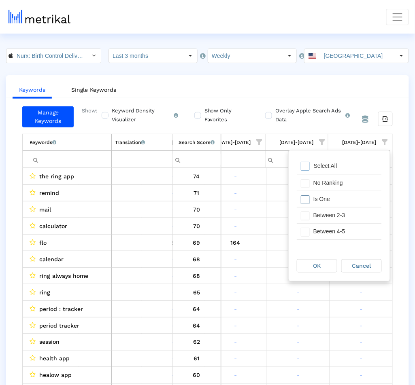
click at [338, 203] on div "Is One" at bounding box center [345, 200] width 72 height 16
click at [338, 216] on div "Between 2-3" at bounding box center [345, 216] width 72 height 16
click at [338, 225] on div "Between 4-5" at bounding box center [345, 232] width 72 height 16
click at [338, 225] on div "Between 6-10" at bounding box center [345, 229] width 72 height 16
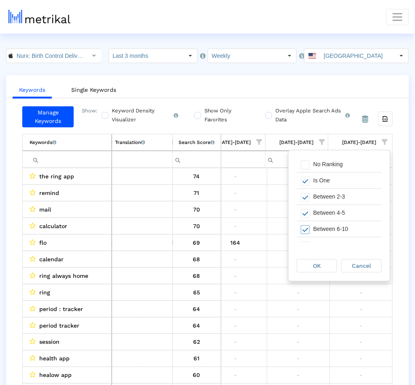
click at [328, 259] on div "OK" at bounding box center [319, 266] width 45 height 15
click at [328, 263] on div "OK" at bounding box center [317, 266] width 40 height 13
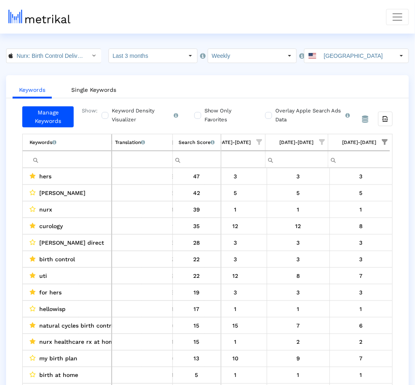
click at [338, 94] on ul "Keywords Single Keywords" at bounding box center [207, 88] width 403 height 19
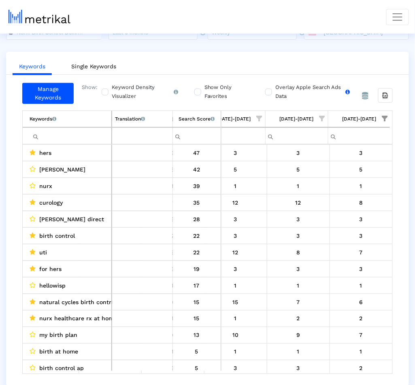
click at [266, 94] on div "Overlay Apple Search Ads Data Turn this on to view Apple Search Ads metrics (in…" at bounding box center [313, 93] width 97 height 21
click at [273, 89] on label "Overlay Apple Search Ads Data Turn this on to view Apple Search Ads metrics (in…" at bounding box center [311, 92] width 77 height 18
click at [268, 89] on input "Overlay Apple Search Ads Data Turn this on to view Apple Search Ads metrics (in…" at bounding box center [267, 87] width 5 height 5
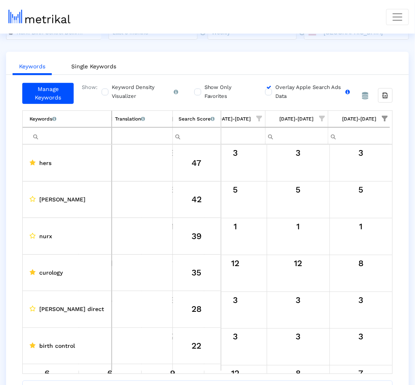
click at [273, 89] on label "Overlay Apple Search Ads Data Turn this on to view Apple Search Ads metrics (in…" at bounding box center [311, 92] width 77 height 18
click at [268, 89] on input "Overlay Apple Search Ads Data Turn this on to view Apple Search Ads metrics (in…" at bounding box center [267, 87] width 5 height 5
checkbox input "false"
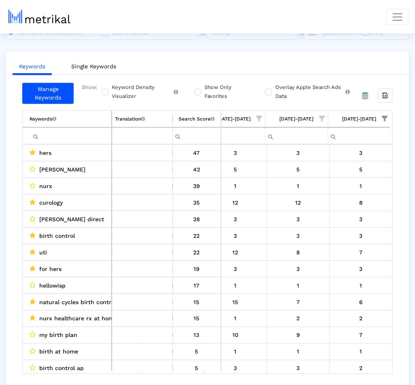
click at [212, 91] on label "Show Only Favorites" at bounding box center [225, 92] width 47 height 18
click at [200, 90] on input "Show Only Favorites" at bounding box center [196, 87] width 5 height 5
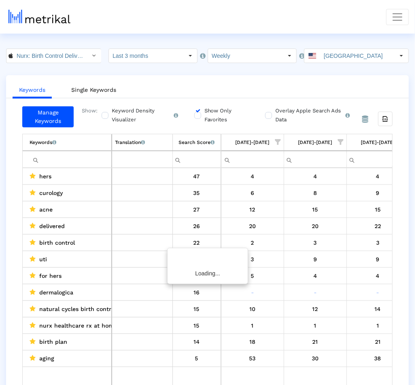
scroll to position [0, 644]
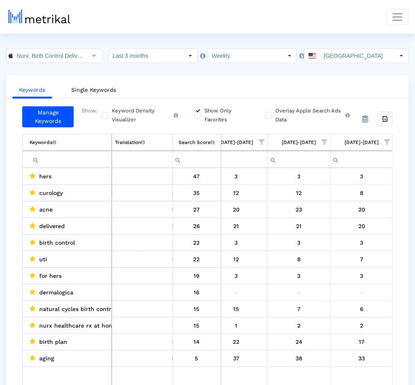
click at [205, 110] on label "Show Only Favorites" at bounding box center [225, 115] width 47 height 18
click at [200, 110] on input "Show Only Favorites" at bounding box center [196, 111] width 5 height 5
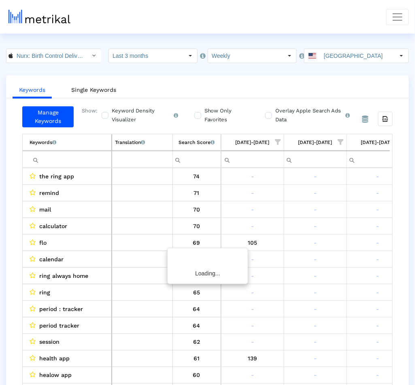
scroll to position [0, 646]
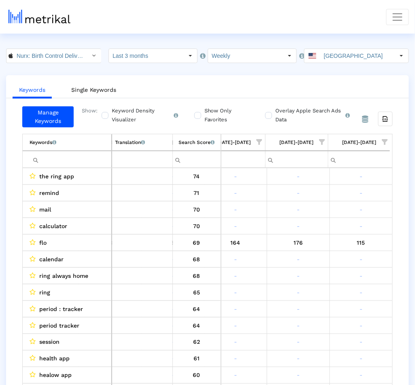
click at [338, 143] on span "Show filter options for column '09/07/25-09/13/25'" at bounding box center [385, 142] width 6 height 6
click at [337, 204] on div "Is One" at bounding box center [345, 200] width 72 height 16
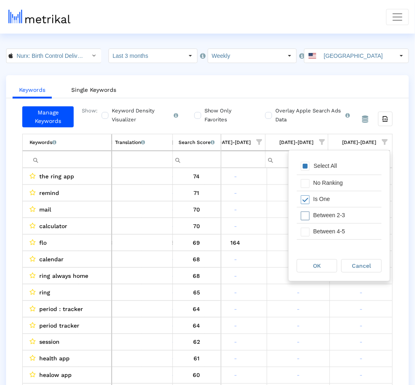
click at [337, 220] on div "Between 2-3" at bounding box center [345, 216] width 72 height 16
click at [337, 230] on div "Between 4-5" at bounding box center [345, 232] width 72 height 16
click at [337, 231] on div "Between 6-10" at bounding box center [345, 237] width 72 height 16
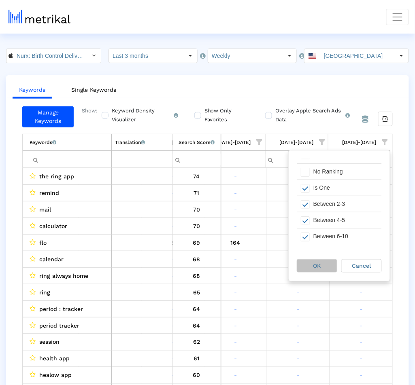
click at [321, 268] on span "OK" at bounding box center [317, 266] width 8 height 6
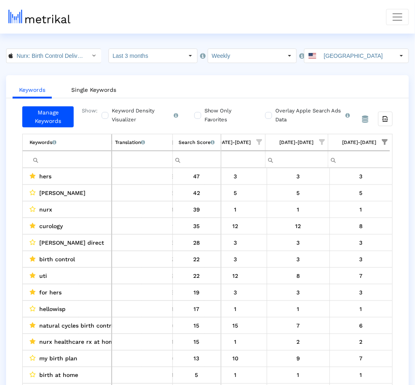
click at [338, 100] on div "Keywords Single Keywords Manage Keywords Show: Keyword Density Visualizer Turn …" at bounding box center [207, 242] width 403 height 335
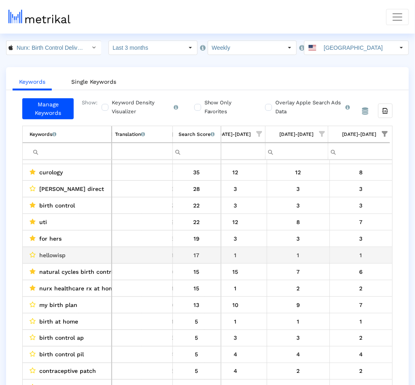
scroll to position [47, 0]
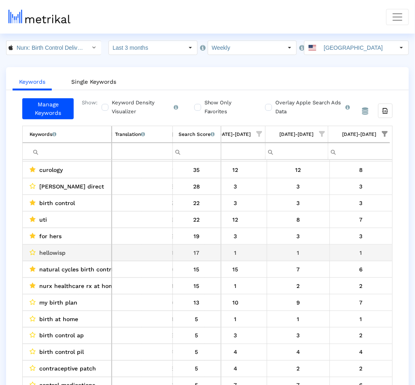
click at [330, 258] on td "1" at bounding box center [361, 253] width 63 height 17
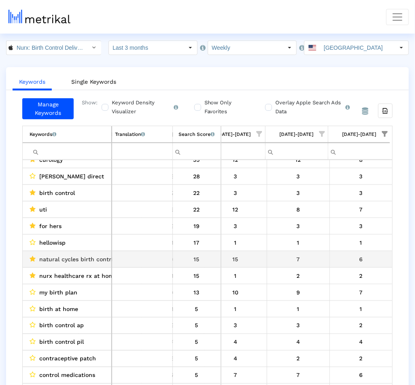
scroll to position [61, 0]
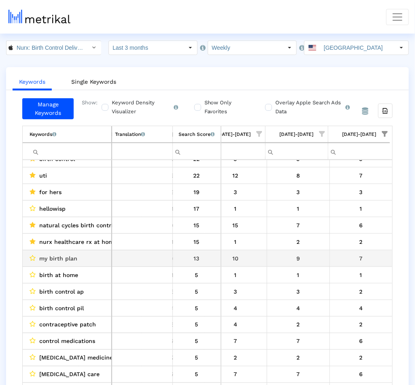
click at [338, 255] on div "7" at bounding box center [361, 258] width 57 height 11
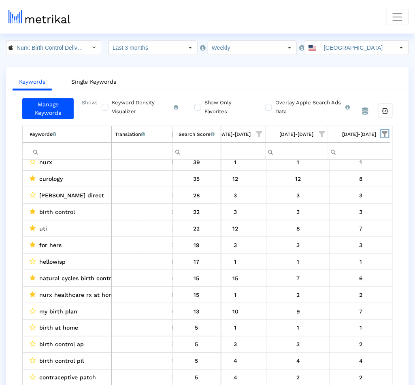
click at [338, 131] on span "Show filter options for column '09/07/25-09/13/25'" at bounding box center [385, 134] width 6 height 6
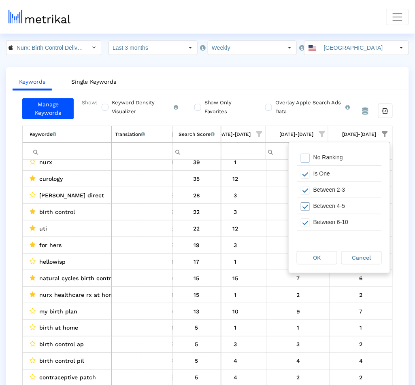
click at [338, 220] on div "Between 6-10" at bounding box center [345, 223] width 72 height 16
click at [321, 253] on div "OK" at bounding box center [317, 258] width 40 height 13
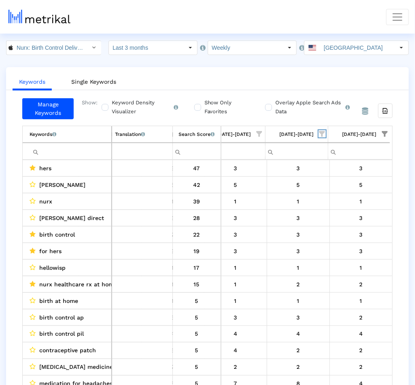
click at [322, 134] on span "Show filter options for column '08/31/25-09/06/25'" at bounding box center [322, 134] width 6 height 6
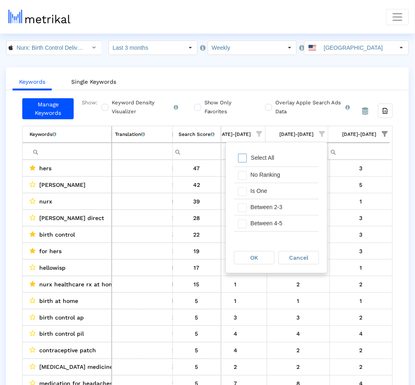
click at [290, 155] on div "Select All" at bounding box center [276, 159] width 85 height 16
click at [277, 187] on div "Is One" at bounding box center [283, 191] width 72 height 16
click at [277, 204] on div "Between 2-3" at bounding box center [283, 208] width 72 height 16
click at [277, 223] on div "Between 4-5" at bounding box center [283, 224] width 72 height 16
click at [271, 267] on div "OK Cancel" at bounding box center [276, 258] width 101 height 31
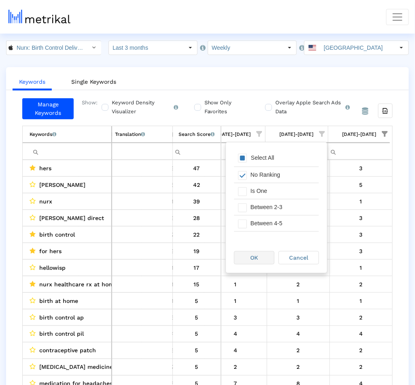
click at [271, 260] on div "OK" at bounding box center [254, 258] width 40 height 13
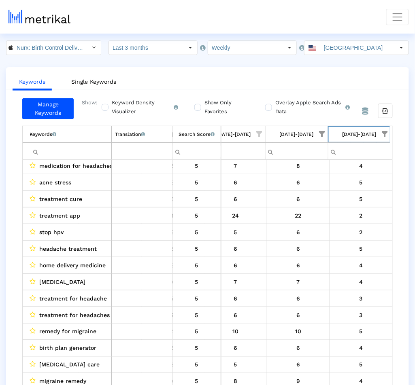
click at [338, 132] on div "[DATE]-[DATE]" at bounding box center [360, 134] width 34 height 11
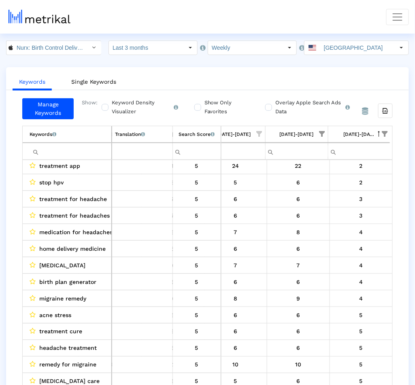
click at [337, 86] on ul "Keywords Single Keywords" at bounding box center [207, 80] width 403 height 19
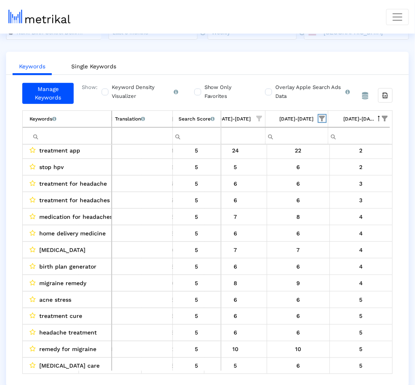
click at [323, 116] on span "Show filter options for column '08/31/25-09/06/25'" at bounding box center [322, 119] width 6 height 6
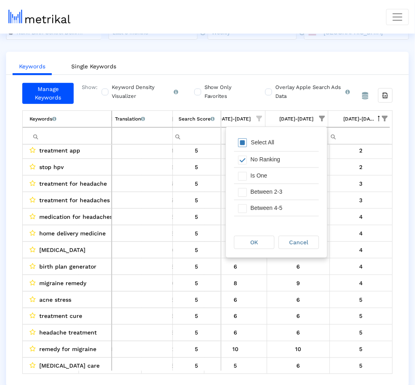
click at [262, 140] on div "Select All" at bounding box center [263, 142] width 32 height 7
click at [254, 244] on span "OK" at bounding box center [255, 242] width 8 height 6
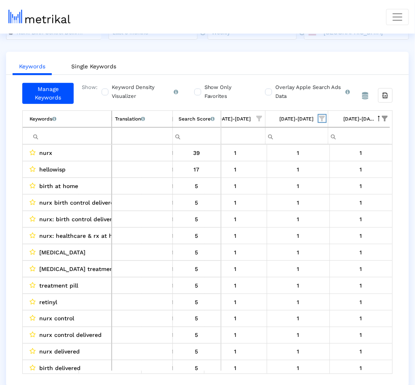
click at [321, 116] on span "Show filter options for column '08/31/25-09/06/25'" at bounding box center [322, 119] width 6 height 6
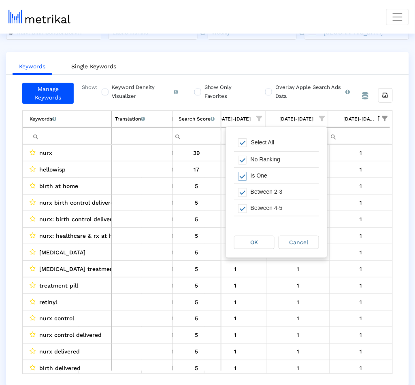
click at [273, 171] on div "Is One" at bounding box center [283, 176] width 72 height 16
click at [261, 245] on div "OK" at bounding box center [254, 242] width 40 height 13
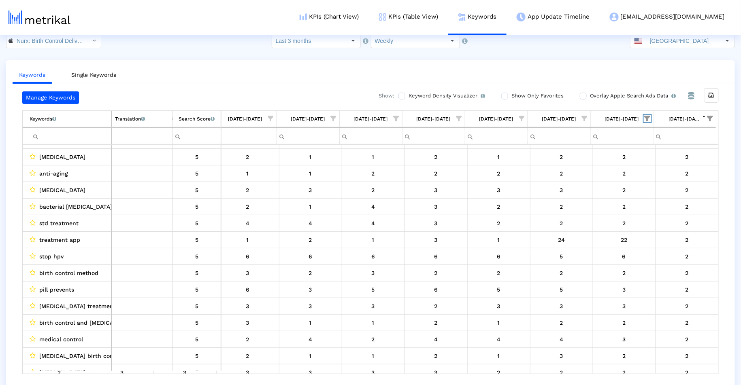
scroll to position [144, 320]
